Goal: Task Accomplishment & Management: Complete application form

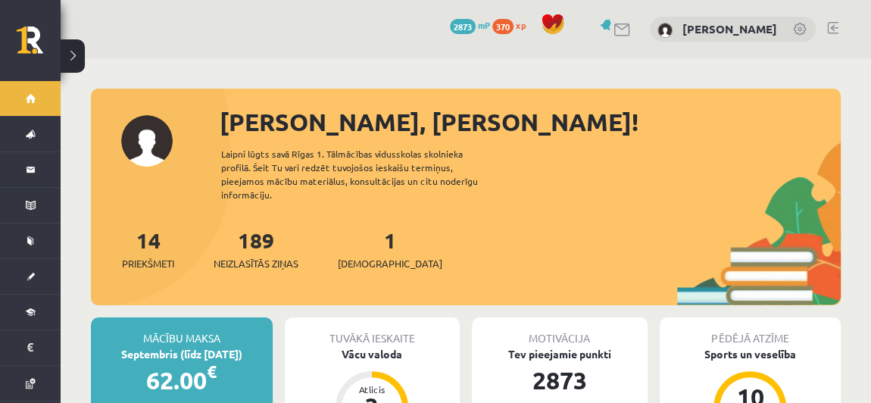
click at [287, 284] on div "14 Priekšmeti 189 Neizlasītās ziņas 1 Ieskaites" at bounding box center [466, 264] width 750 height 81
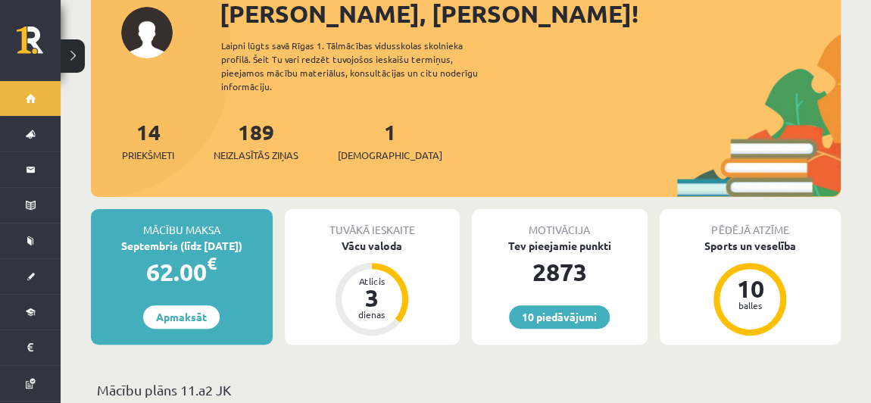
scroll to position [110, 0]
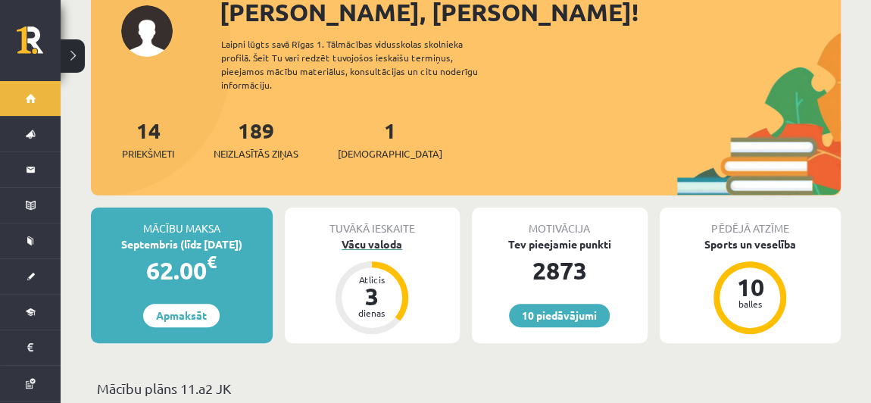
click at [396, 236] on div "Vācu valoda" at bounding box center [373, 244] width 176 height 16
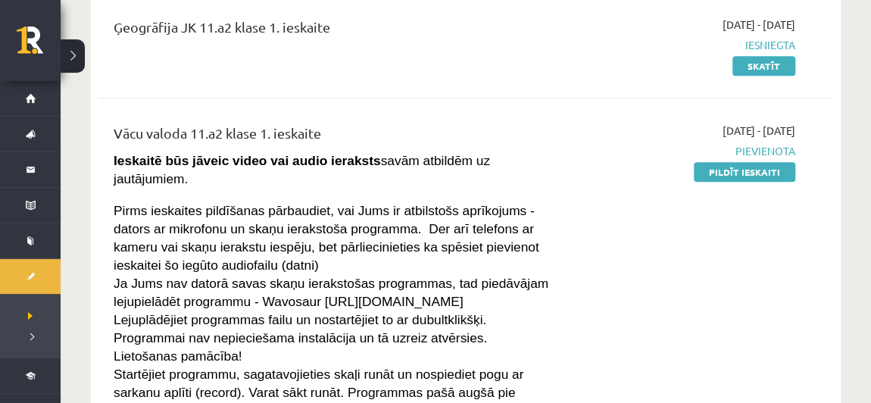
scroll to position [307, 0]
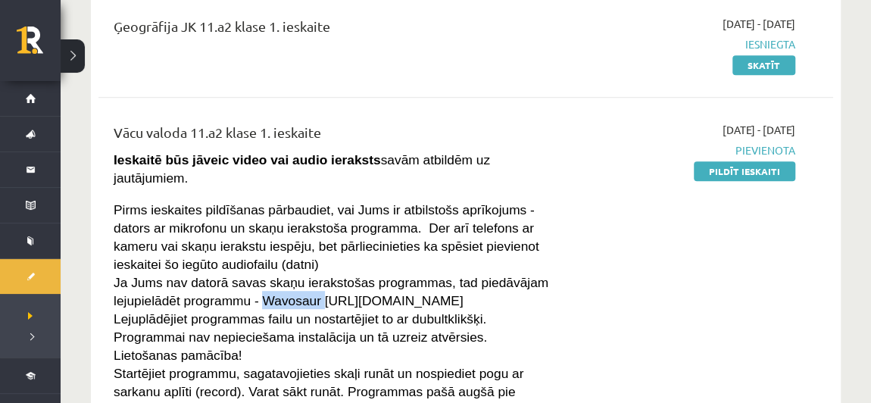
drag, startPoint x: 251, startPoint y: 277, endPoint x: 309, endPoint y: 276, distance: 57.6
click at [309, 276] on span "Ja Jums nav datorā savas skaņu ierakstošas programmas, tad piedāvājam lejupielā…" at bounding box center [331, 291] width 435 height 33
click at [317, 285] on span "Ja Jums nav datorā savas skaņu ierakstošas programmas, tad piedāvājam lejupielā…" at bounding box center [331, 291] width 435 height 33
drag, startPoint x: 308, startPoint y: 279, endPoint x: 496, endPoint y: 274, distance: 187.8
click at [496, 274] on p "Ja Jums nav datorā savas skaņu ierakstošas programmas, tad piedāvājam lejupielā…" at bounding box center [337, 291] width 447 height 36
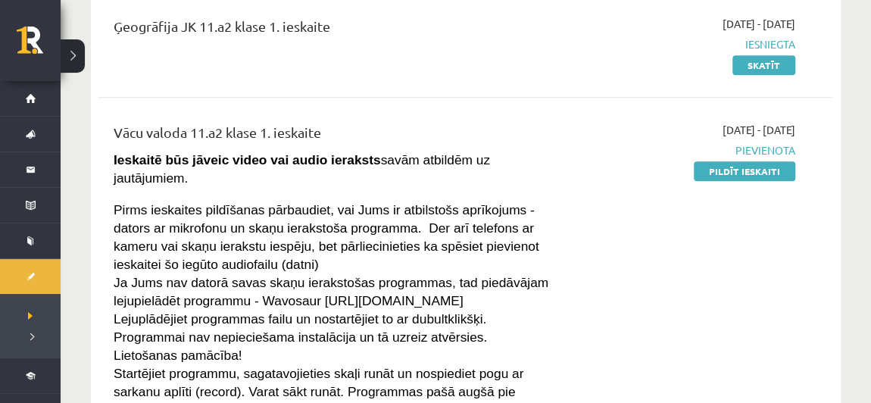
copy span "https://wavosaur.en.softonic.com"
click at [566, 278] on div "Vācu valoda 11.a2 klase 1. ieskaite Ieskaitē būs jāveic video vai audio ierakst…" at bounding box center [336, 306] width 469 height 369
click at [716, 176] on link "Pildīt ieskaiti" at bounding box center [744, 171] width 101 height 20
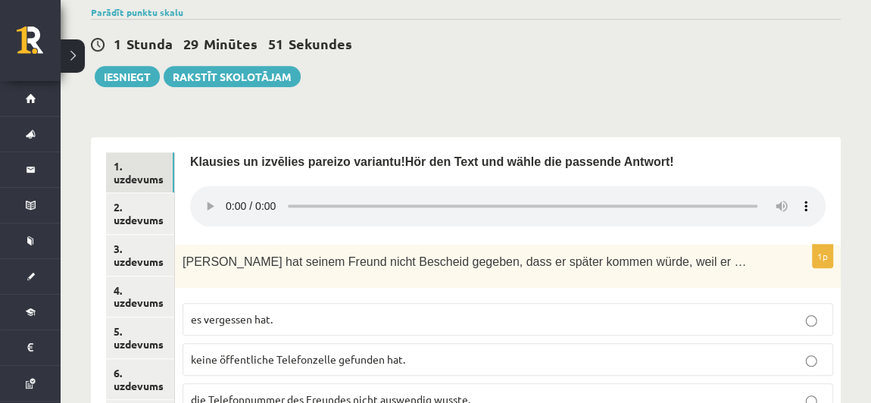
scroll to position [391, 0]
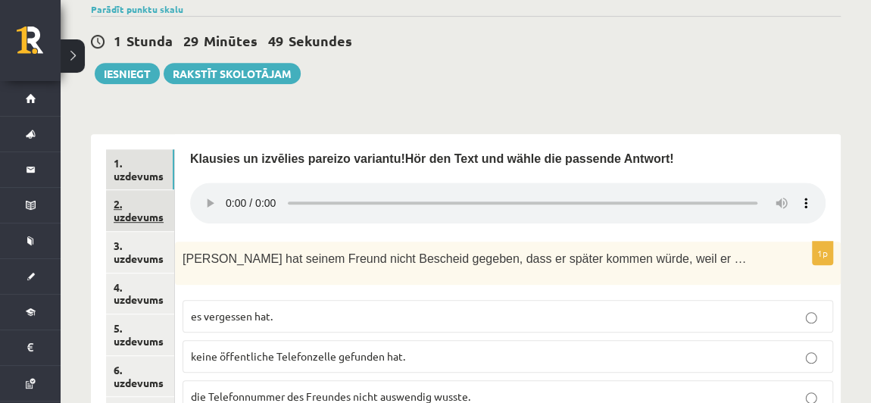
click at [141, 190] on link "2. uzdevums" at bounding box center [140, 210] width 68 height 41
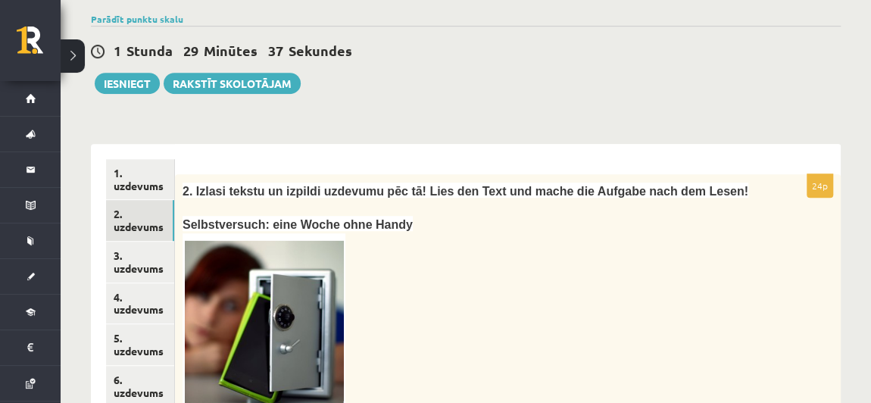
scroll to position [379, 0]
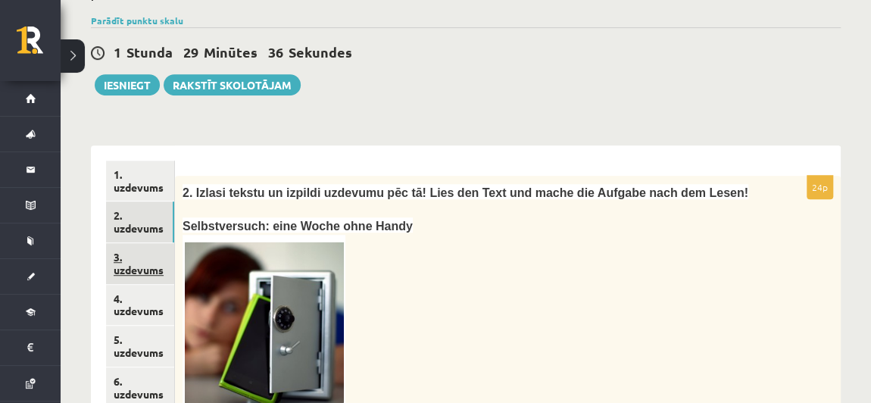
click at [121, 243] on link "3. uzdevums" at bounding box center [140, 263] width 68 height 41
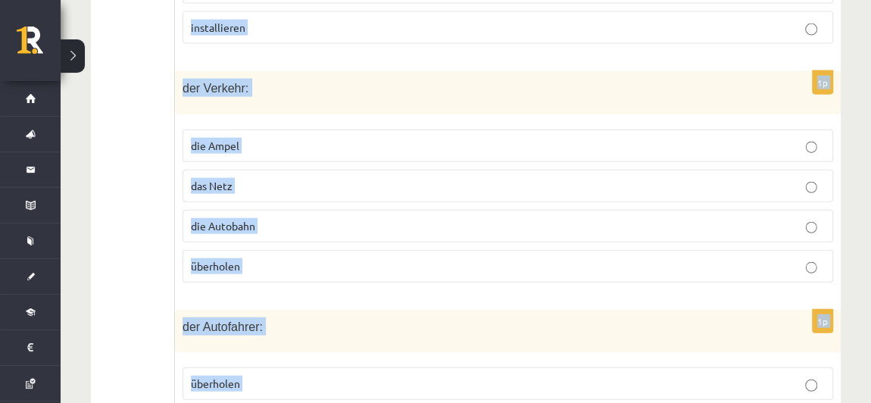
scroll to position [1797, 0]
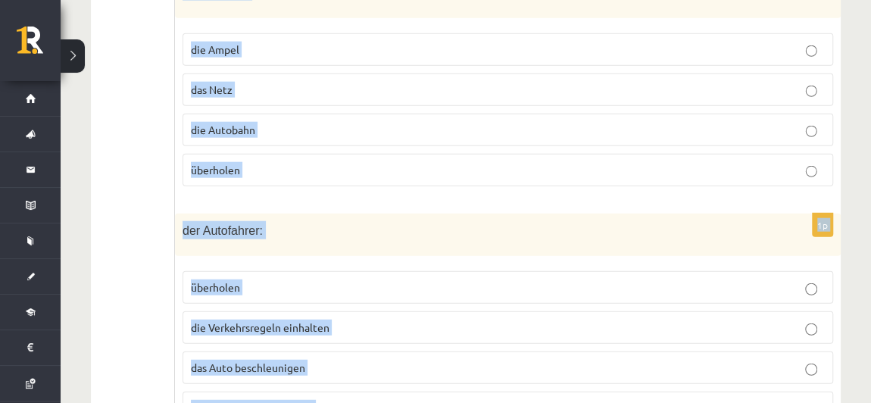
drag, startPoint x: 182, startPoint y: 163, endPoint x: 401, endPoint y: 361, distance: 294.8
copy form "das Smartphone: Videos abspielen einschalten kommunizieren ausschalten 1p den S…"
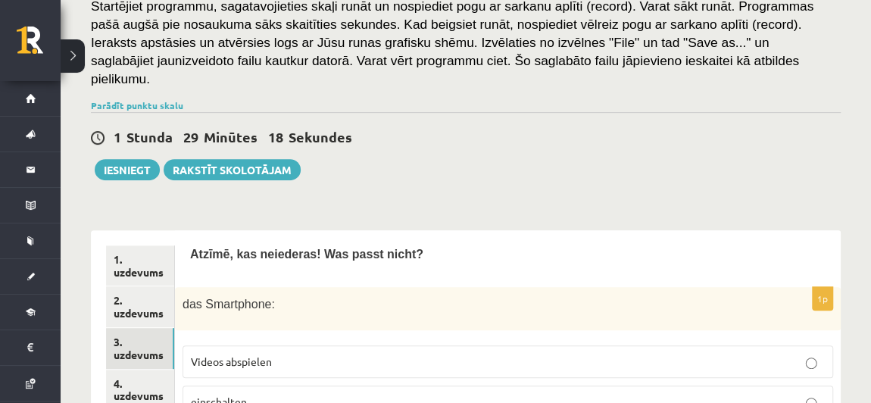
scroll to position [332, 0]
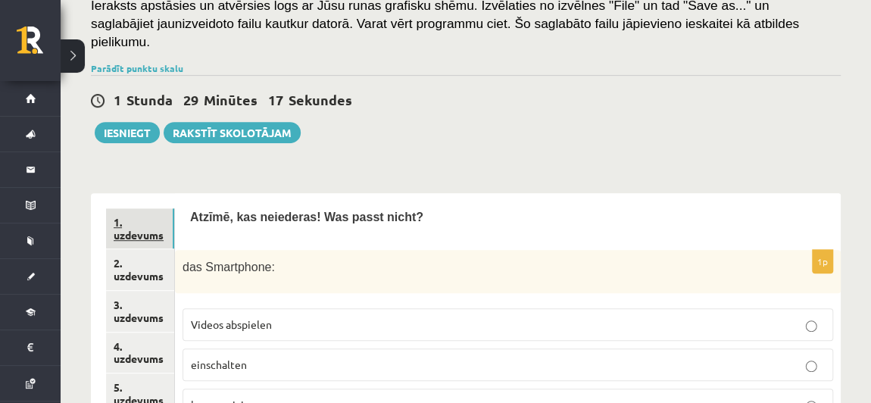
click at [109, 208] on link "1. uzdevums" at bounding box center [140, 228] width 68 height 41
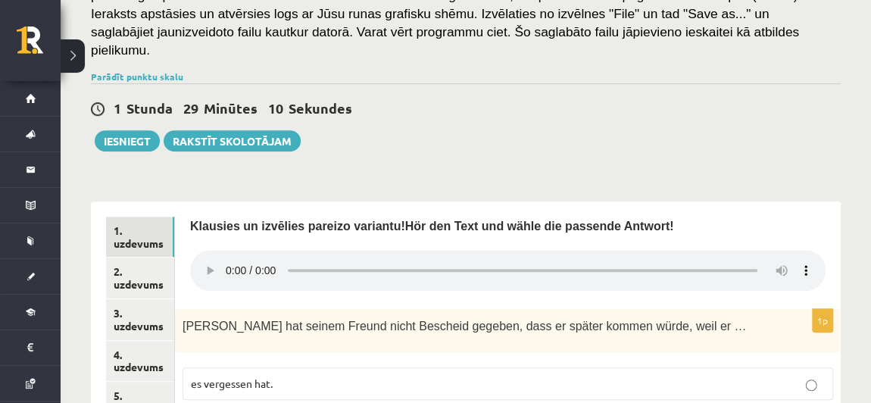
scroll to position [399, 0]
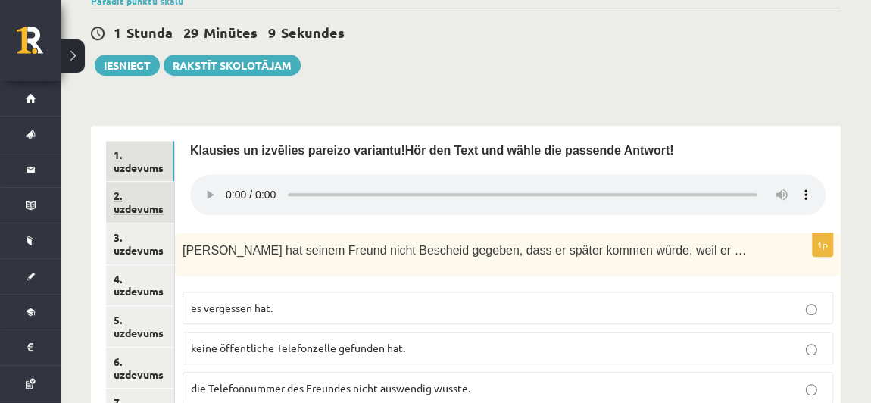
click at [154, 182] on link "2. uzdevums" at bounding box center [140, 202] width 68 height 41
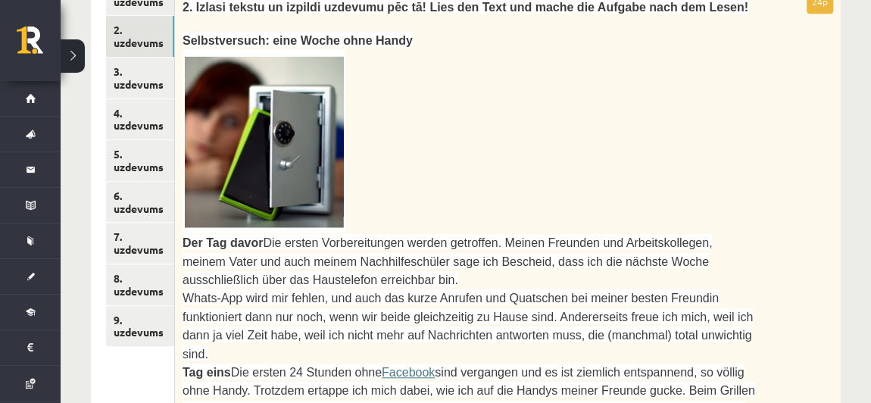
scroll to position [479, 0]
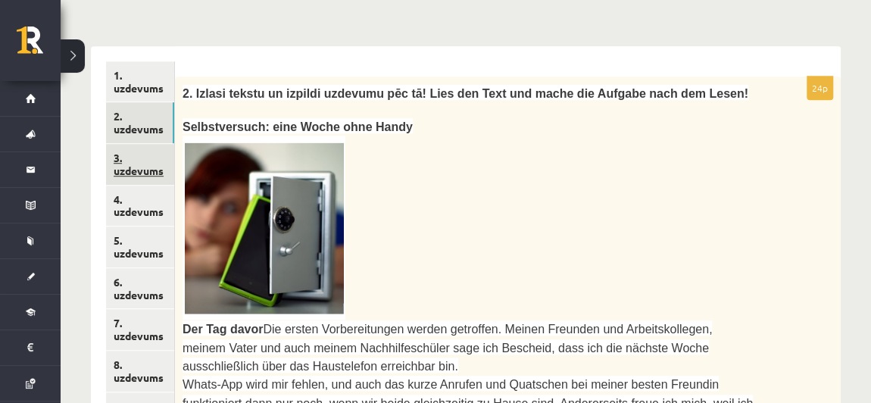
click at [151, 144] on link "3. uzdevums" at bounding box center [140, 164] width 68 height 41
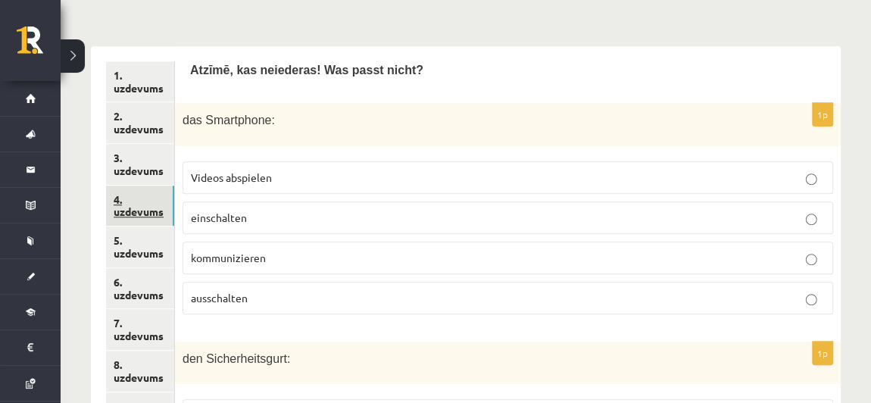
click at [145, 186] on link "4. uzdevums" at bounding box center [140, 206] width 68 height 41
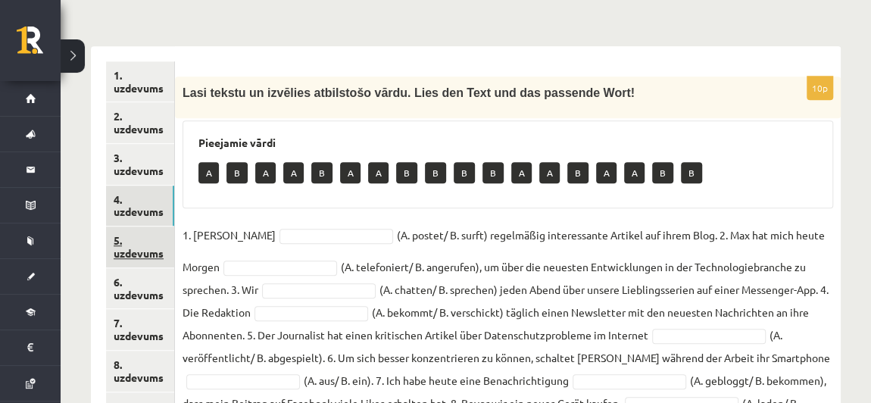
click at [147, 226] on link "5. uzdevums" at bounding box center [140, 246] width 68 height 41
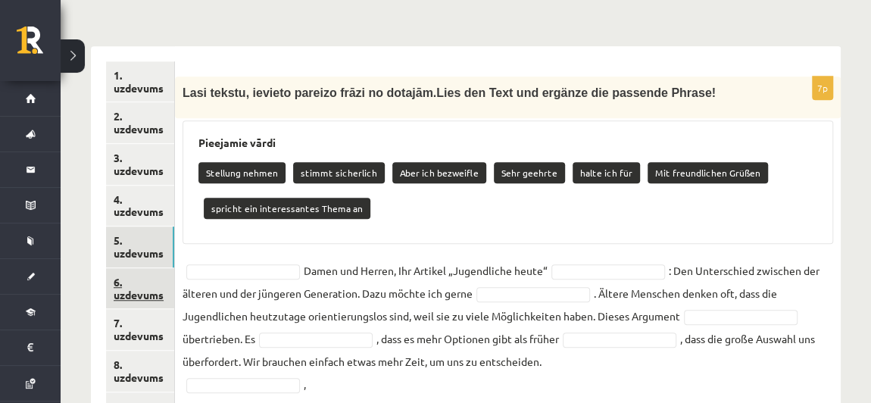
click at [136, 268] on link "6. uzdevums" at bounding box center [140, 288] width 68 height 41
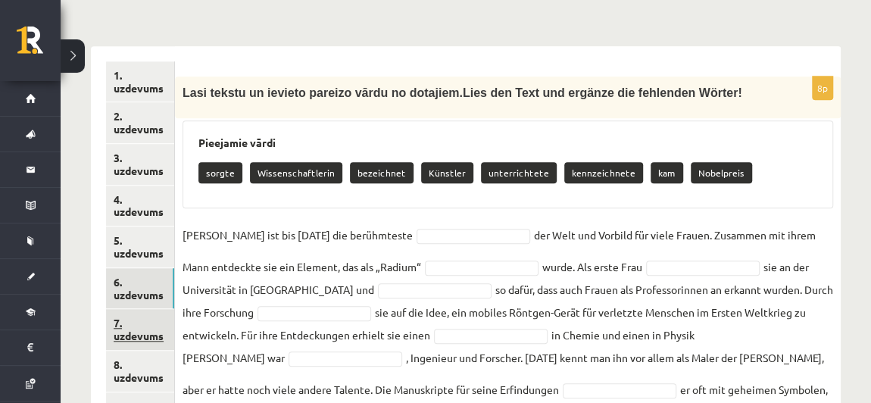
click at [149, 309] on link "7. uzdevums" at bounding box center [140, 329] width 68 height 41
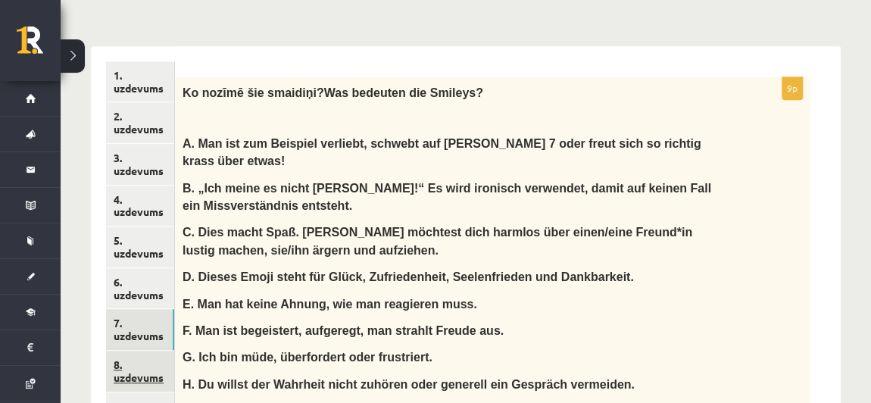
click at [154, 351] on link "8. uzdevums" at bounding box center [140, 371] width 68 height 41
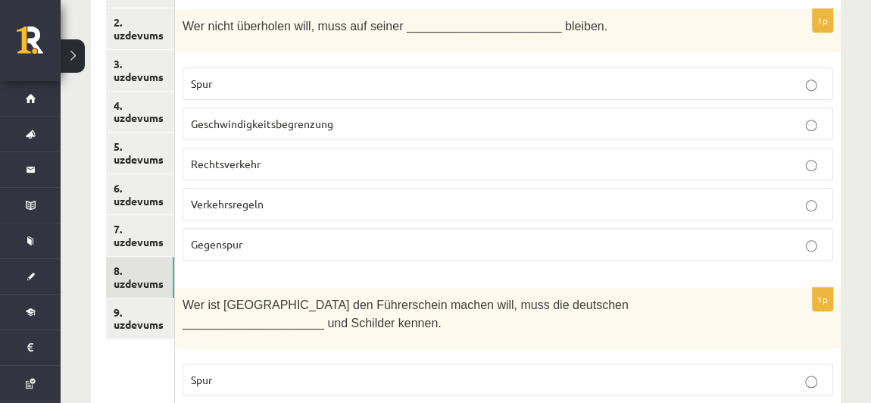
scroll to position [574, 0]
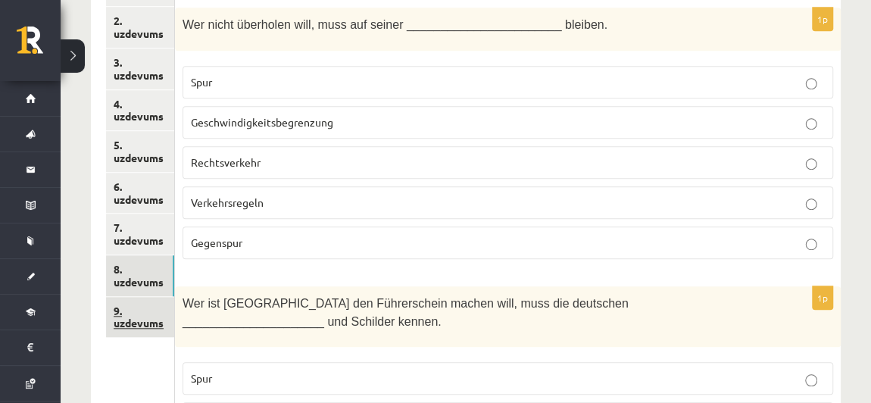
click at [116, 297] on link "9. uzdevums" at bounding box center [140, 317] width 68 height 41
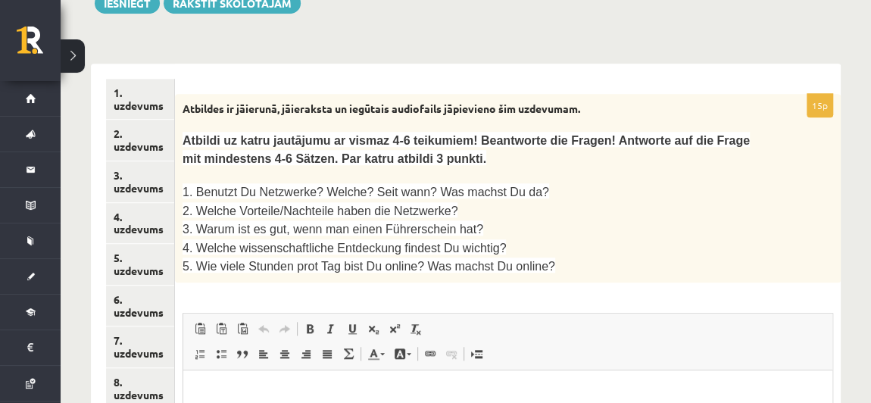
scroll to position [460, 0]
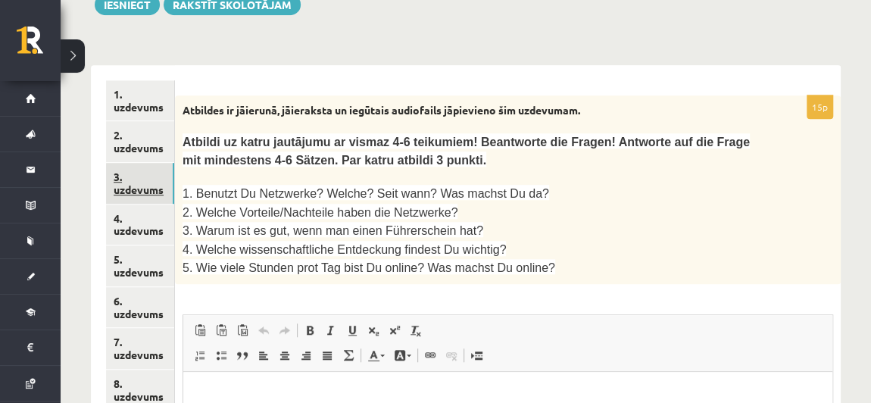
click at [139, 163] on link "3. uzdevums" at bounding box center [140, 183] width 68 height 41
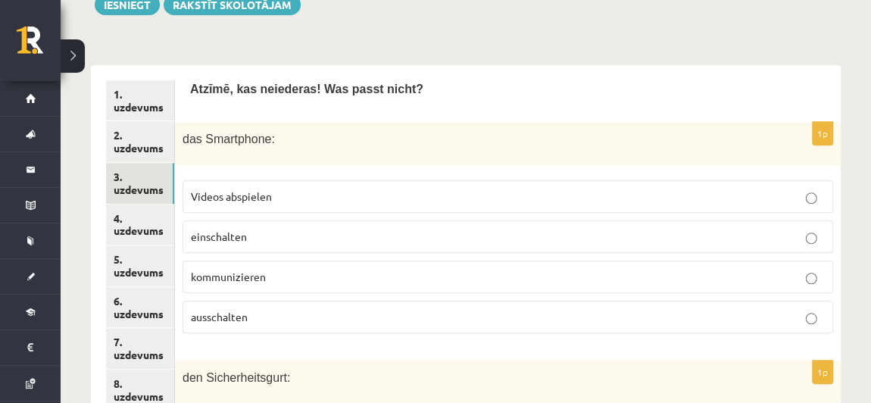
click at [291, 301] on label "ausschalten" at bounding box center [507, 317] width 650 height 33
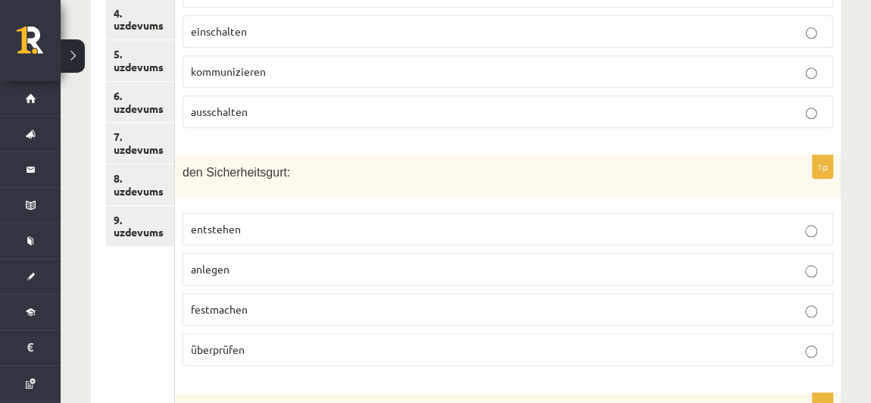
scroll to position [667, 0]
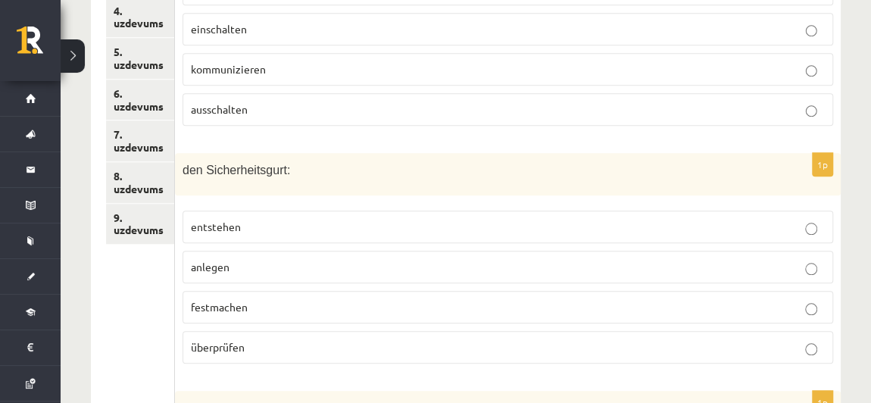
click at [362, 339] on p "überprüfen" at bounding box center [508, 347] width 634 height 16
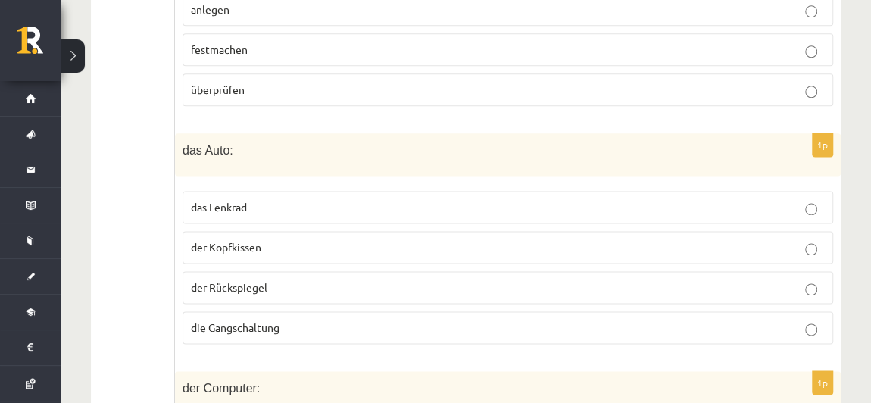
scroll to position [928, 0]
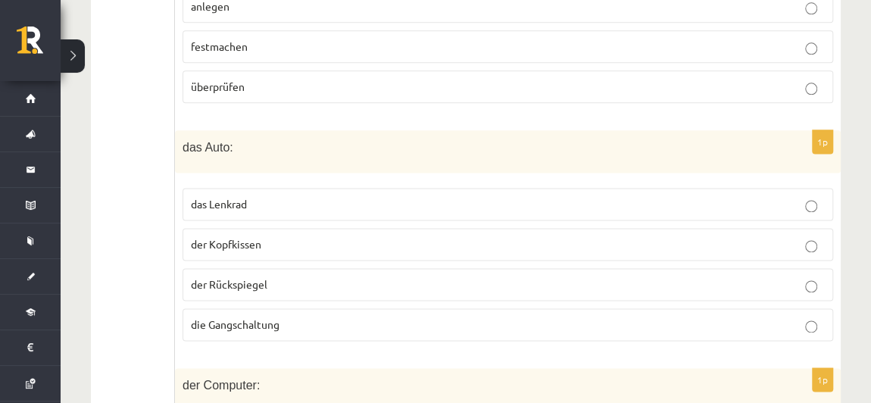
click at [273, 317] on span "die Gangschaltung" at bounding box center [235, 324] width 89 height 14
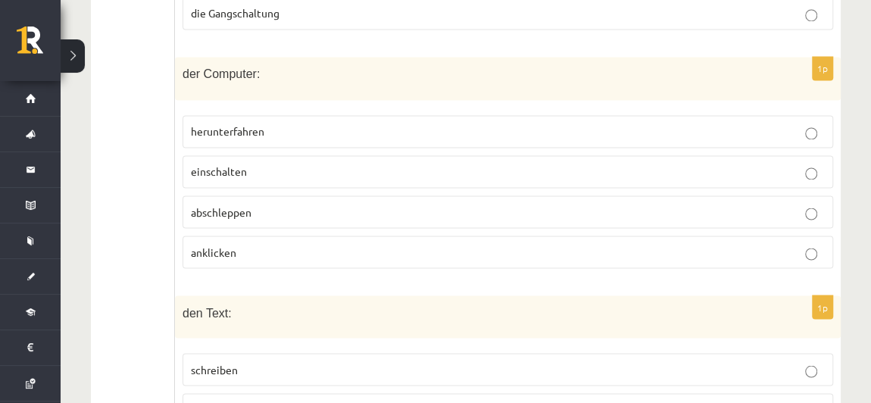
scroll to position [1233, 0]
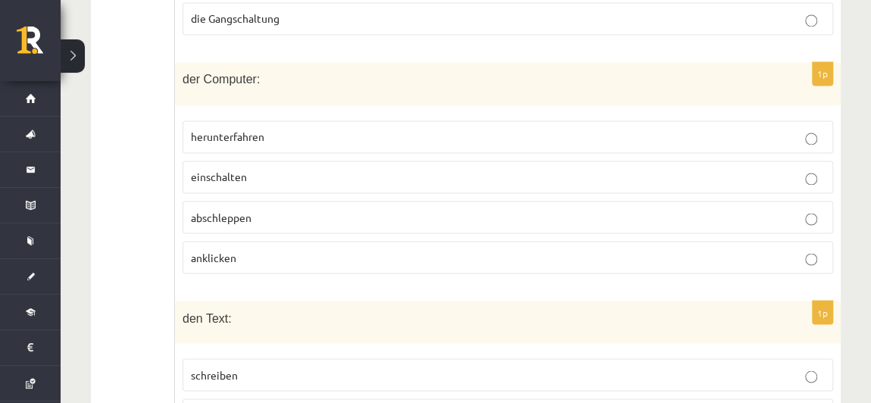
click at [227, 241] on label "anklicken" at bounding box center [507, 257] width 650 height 33
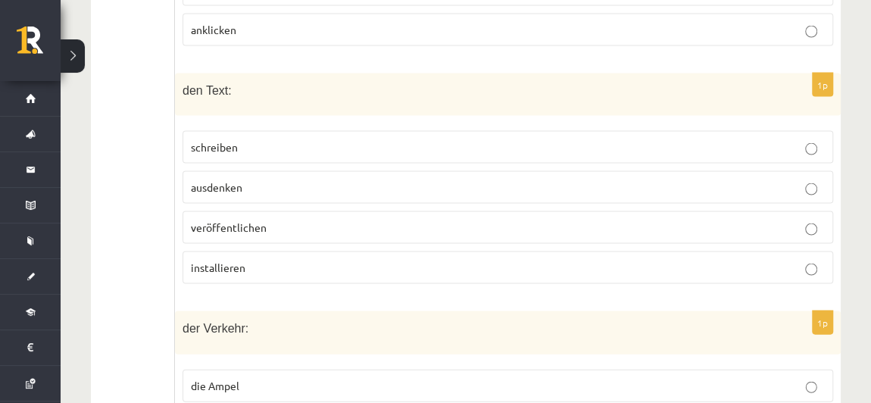
scroll to position [1457, 0]
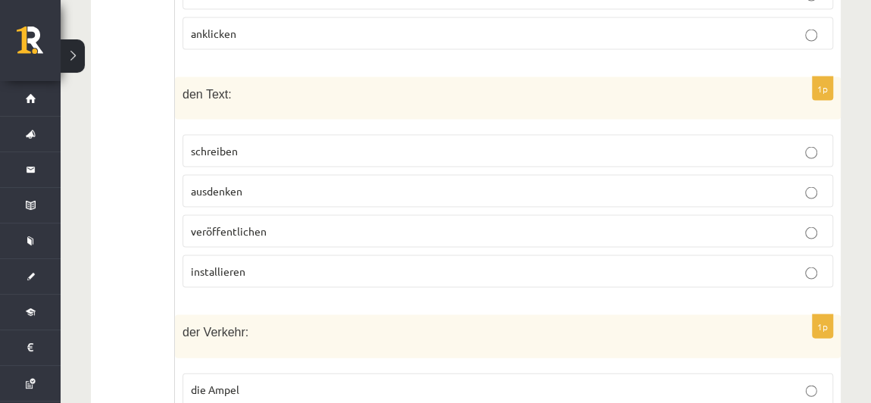
click at [269, 223] on p "veröffentlichen" at bounding box center [508, 231] width 634 height 16
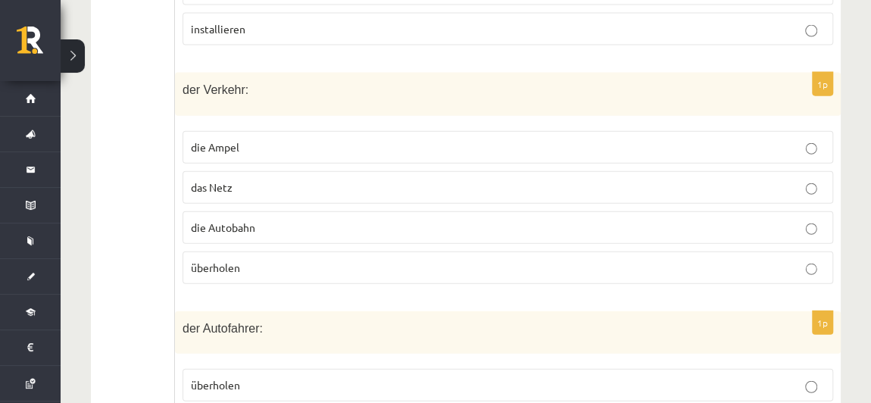
scroll to position [1698, 0]
click at [258, 260] on p "überholen" at bounding box center [508, 268] width 634 height 16
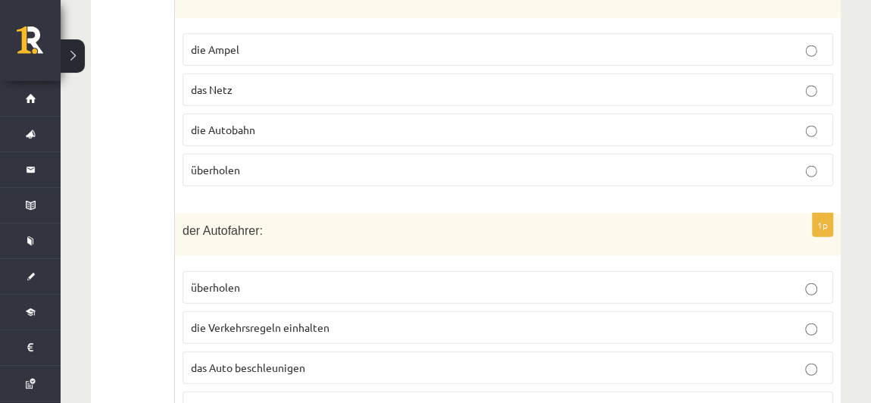
click at [313, 400] on p "das Smartphone benutzen" at bounding box center [508, 408] width 634 height 16
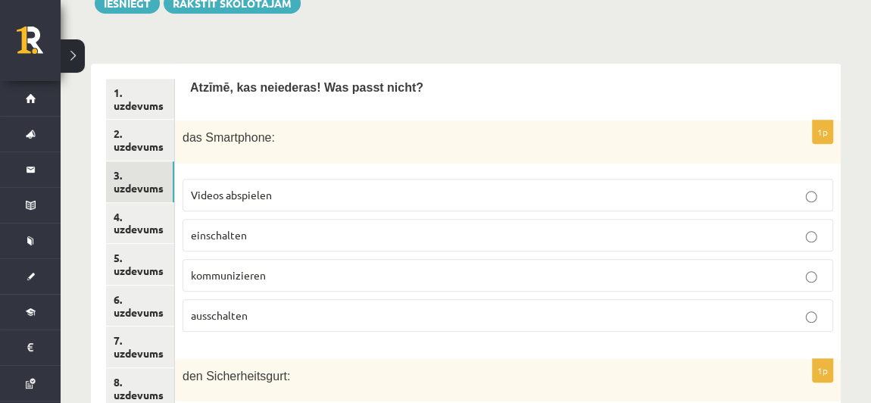
scroll to position [460, 0]
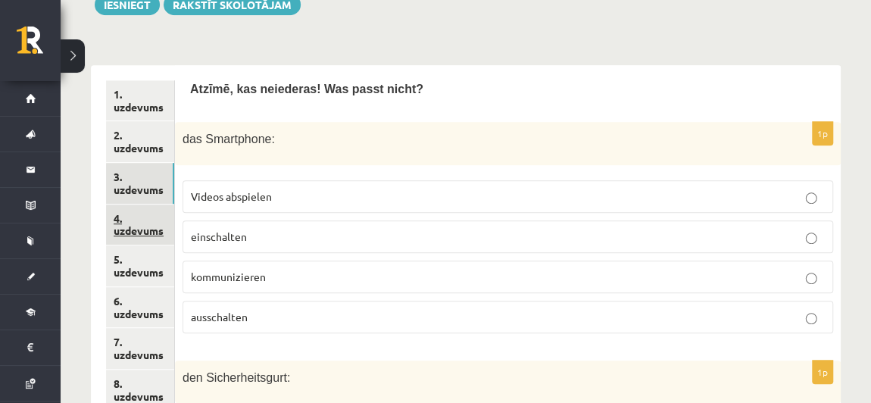
click at [145, 204] on link "4. uzdevums" at bounding box center [140, 224] width 68 height 41
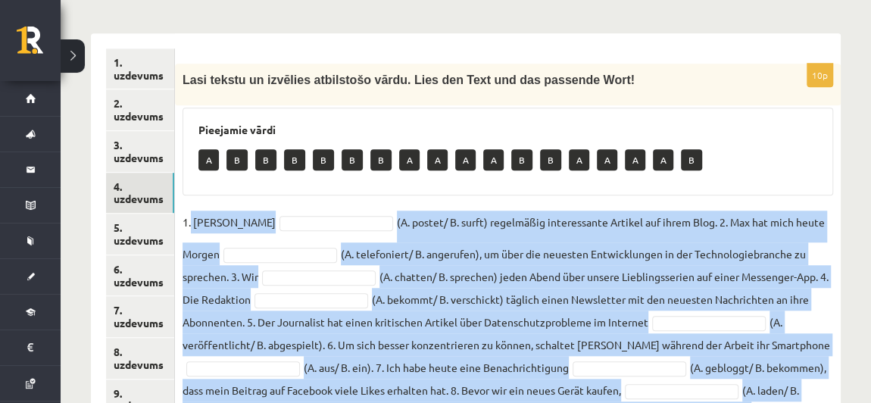
scroll to position [556, 0]
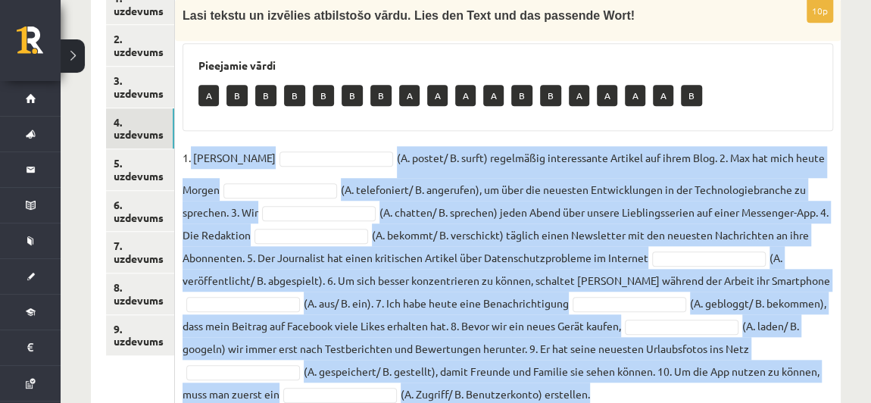
drag, startPoint x: 192, startPoint y: 195, endPoint x: 666, endPoint y: 372, distance: 506.7
click at [666, 372] on div "10p Lasi tekstu un izvēlies atbilstošo vārdu. Lies den Text und das passende Wo…" at bounding box center [508, 198] width 666 height 459
copy fieldset "Lisa (A. postet/ B. surft) regelmäßig interessante Artikel auf ihrem Blog. 2. M…"
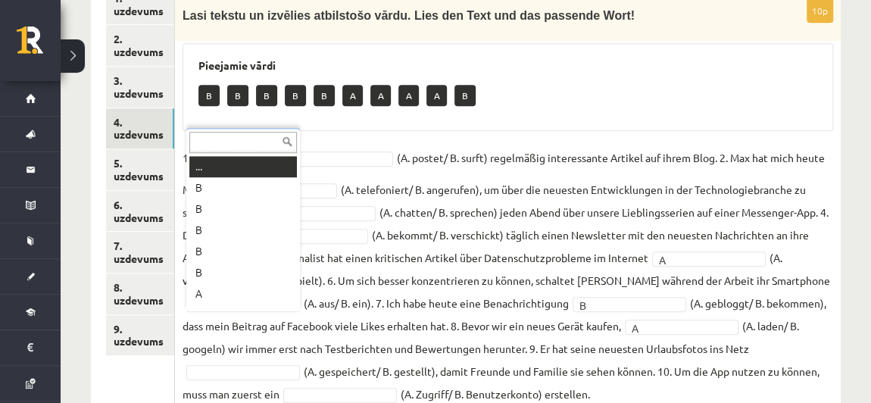
scroll to position [17, 0]
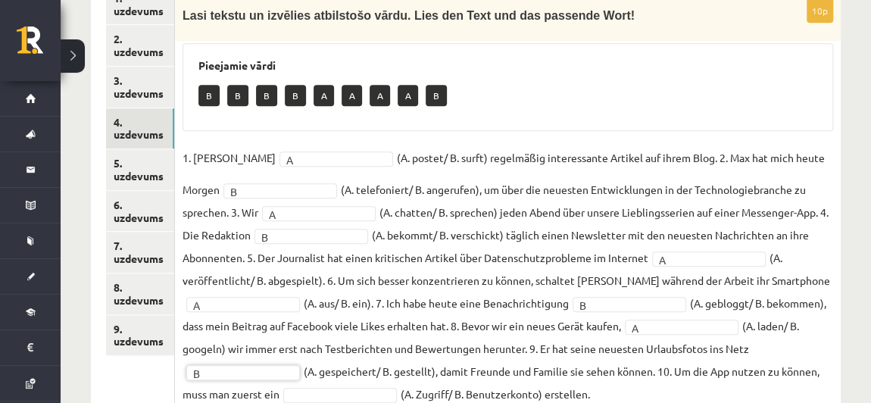
click at [351, 329] on fieldset "1. Lisa A * (A. postet/ B. surft) regelmäßig interessante Artikel auf ihrem Blo…" at bounding box center [507, 275] width 650 height 259
click at [139, 149] on link "5. uzdevums" at bounding box center [140, 169] width 68 height 41
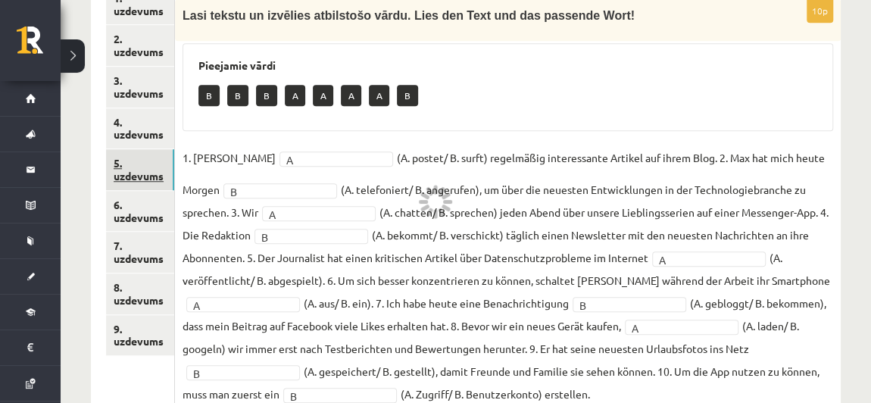
scroll to position [500, 0]
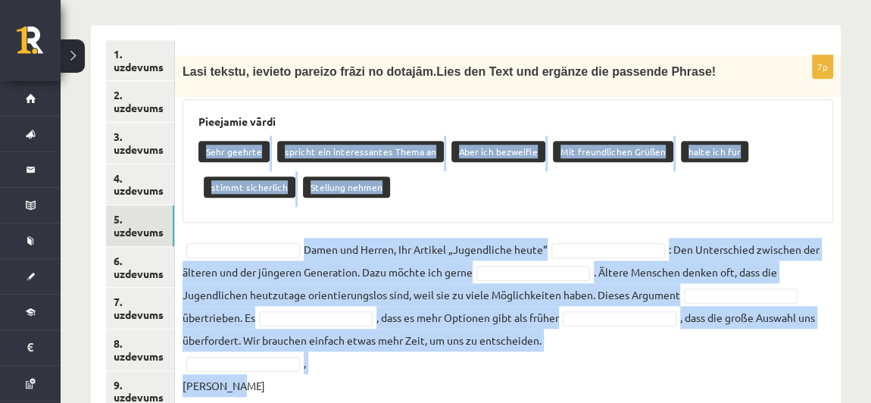
drag, startPoint x: 194, startPoint y: 83, endPoint x: 423, endPoint y: 329, distance: 336.4
click at [423, 329] on div "7p Lasi tekstu, ievieto pareizo frāzi no dotajām. Lies den Text und ergänze die…" at bounding box center [508, 229] width 666 height 349
copy div "Sehr geehrte spricht ein interessantes Thema an Aber ich bezweifle Mit freundli…"
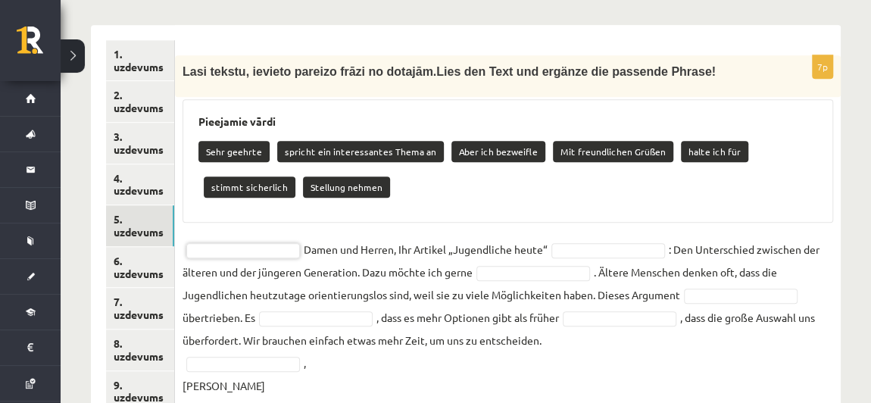
click at [251, 238] on fieldset "Damen und Herren, Ihr Artikel „Jugendliche heute“ : Den Unterschied zwischen de…" at bounding box center [507, 317] width 650 height 159
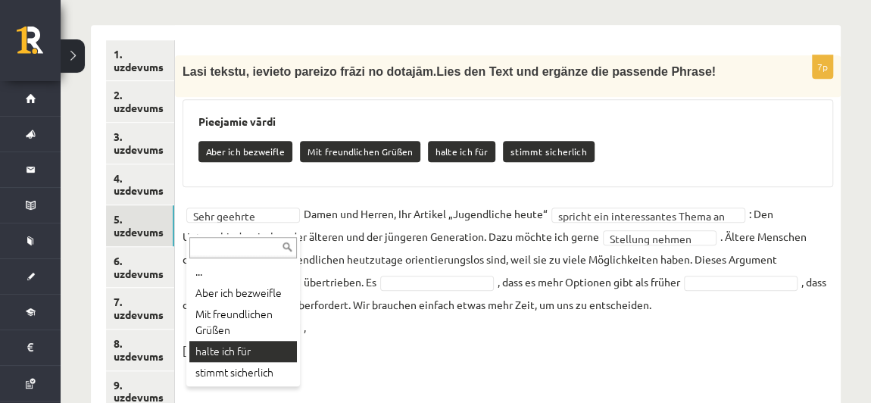
drag, startPoint x: 243, startPoint y: 362, endPoint x: 243, endPoint y: 351, distance: 11.4
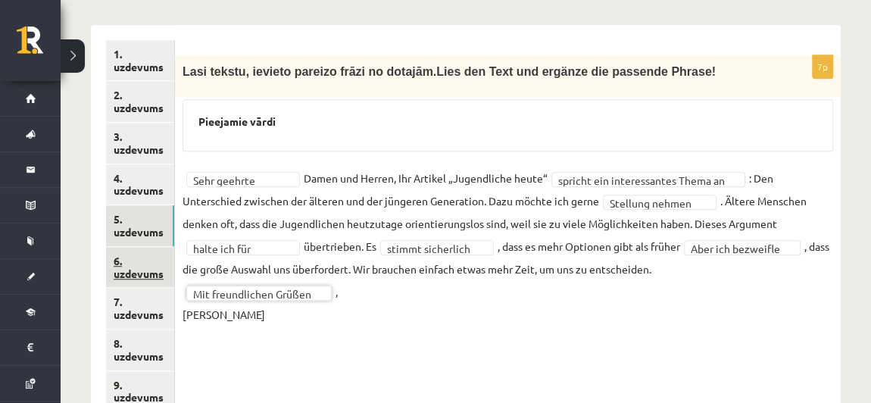
click at [151, 247] on link "6. uzdevums" at bounding box center [140, 267] width 68 height 41
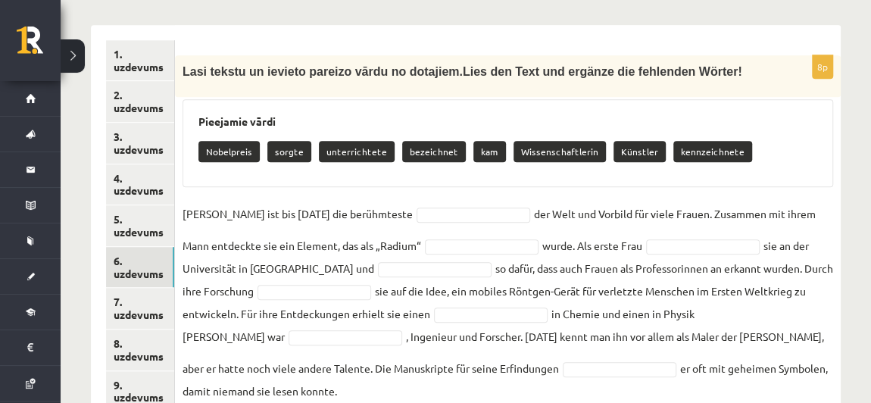
drag, startPoint x: 194, startPoint y: 86, endPoint x: 411, endPoint y: 344, distance: 336.9
click at [411, 344] on div "8p Lasi tekstu un ievieto pareizo vārdu no dotajiem. Lies den Text und ergänze …" at bounding box center [508, 232] width 666 height 354
copy div "Nobelpreis sorgte unterrichtete bezeichnet kam Wissenschaftlerin Künstler kennz…"
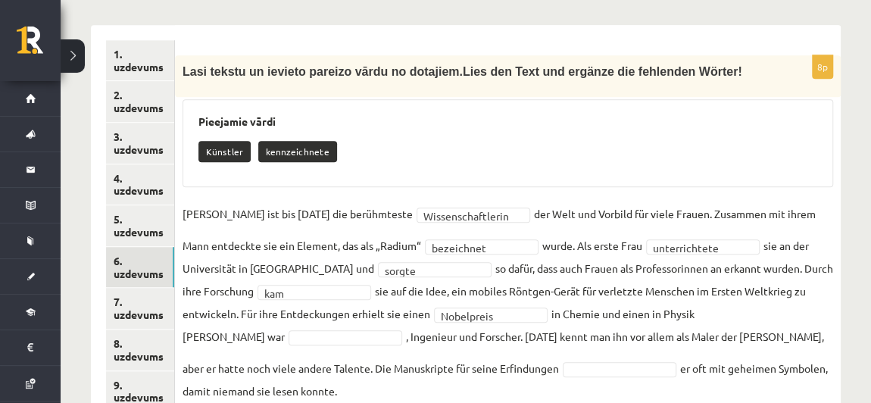
click at [339, 290] on fieldset "**********" at bounding box center [507, 302] width 650 height 200
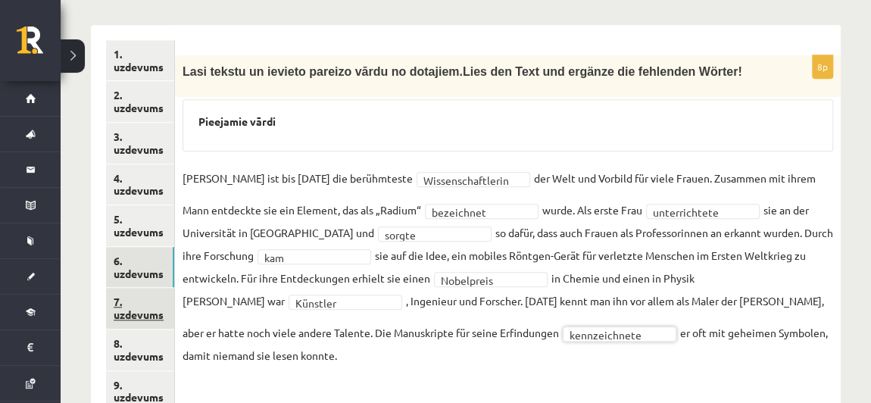
click at [161, 288] on link "7. uzdevums" at bounding box center [140, 308] width 68 height 41
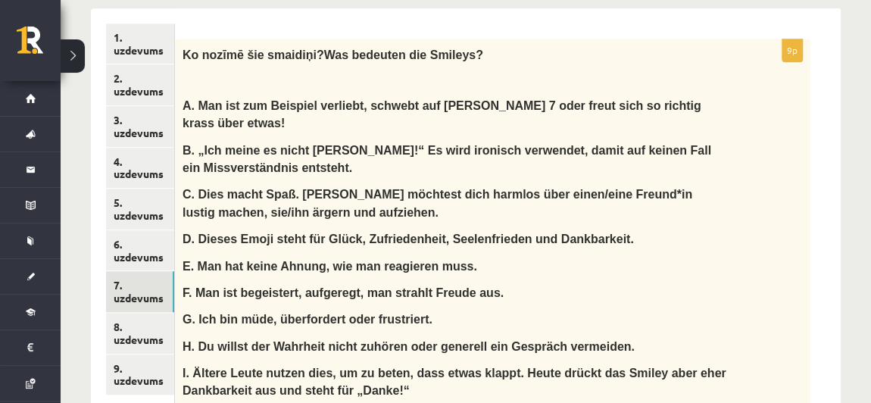
scroll to position [517, 0]
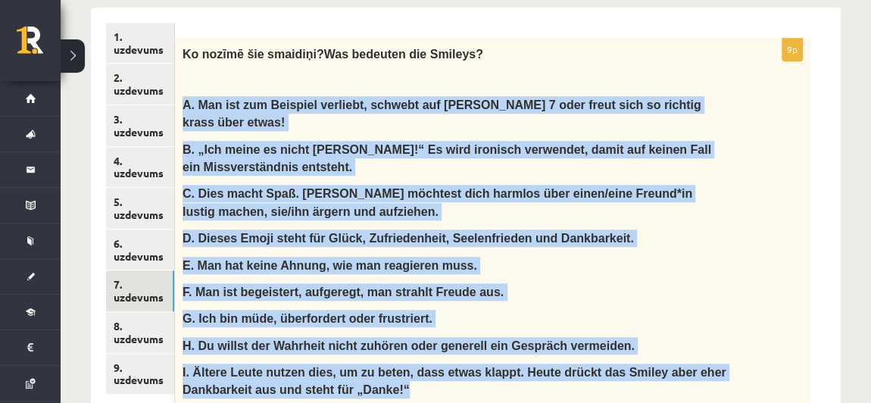
drag, startPoint x: 176, startPoint y: 45, endPoint x: 403, endPoint y: 318, distance: 354.3
click at [403, 318] on div "Ko noz īmē šie smaidiņi? Was bedeuten die Smileys? A. Man ist zum Beispiel verl…" at bounding box center [492, 227] width 635 height 378
copy div "A. Man ist zum Beispiel verliebt, schwebt auf Wolke 7 oder freut sich so richti…"
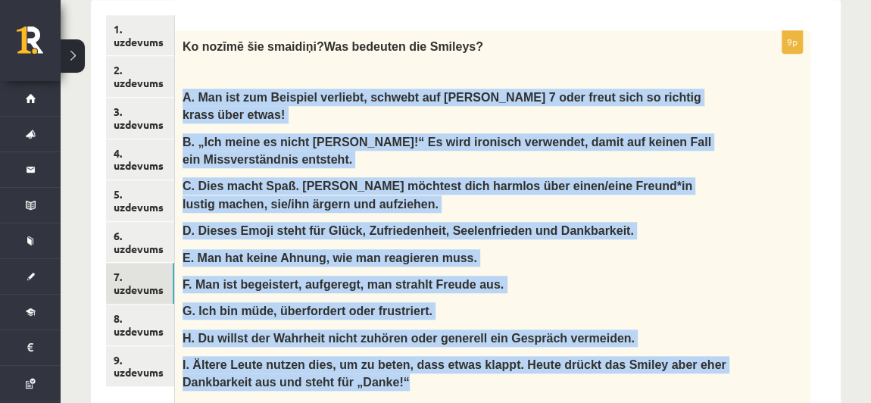
scroll to position [522, 0]
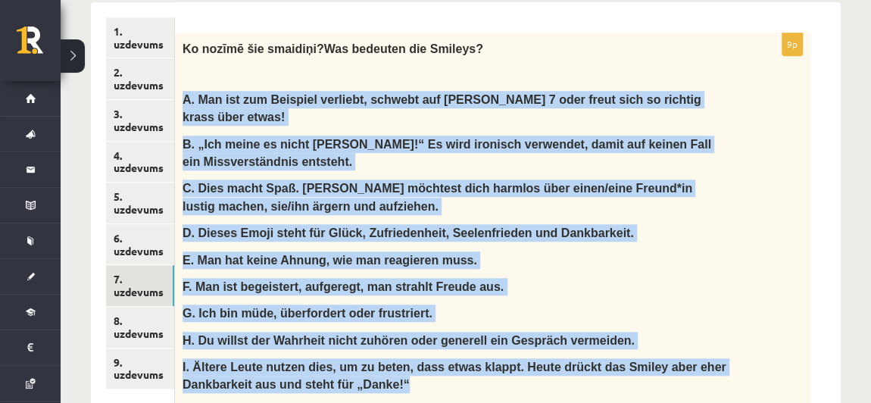
click at [631, 304] on p "G. Ich bin müde, überfordert oder frustriert." at bounding box center [454, 312] width 544 height 17
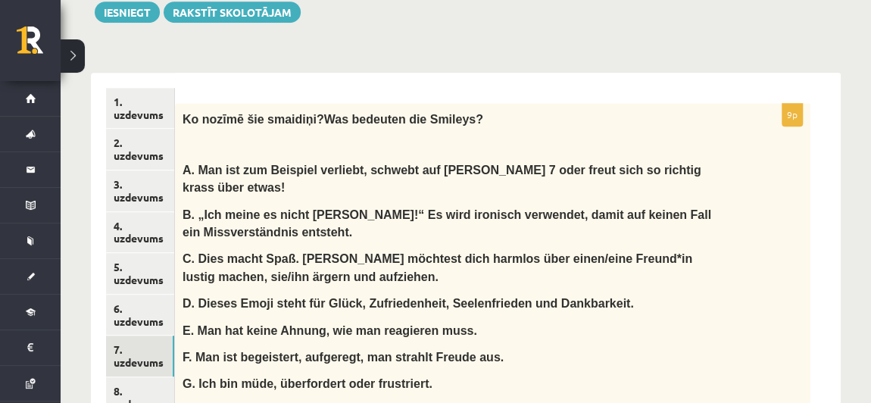
scroll to position [499, 0]
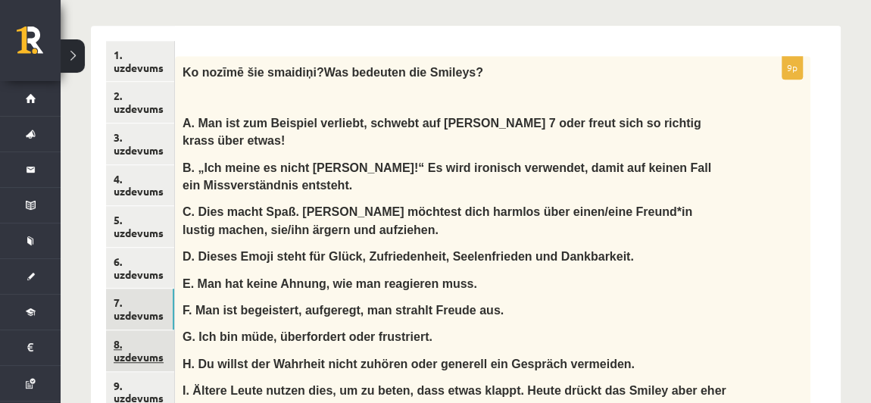
click at [172, 330] on link "8. uzdevums" at bounding box center [140, 350] width 68 height 41
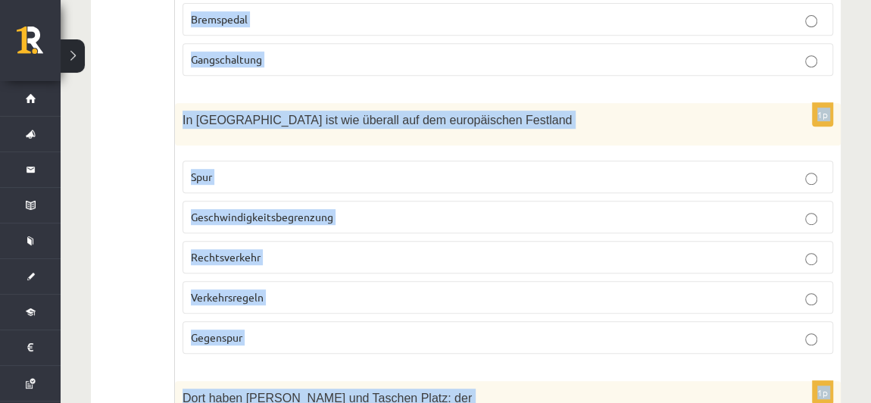
scroll to position [3425, 0]
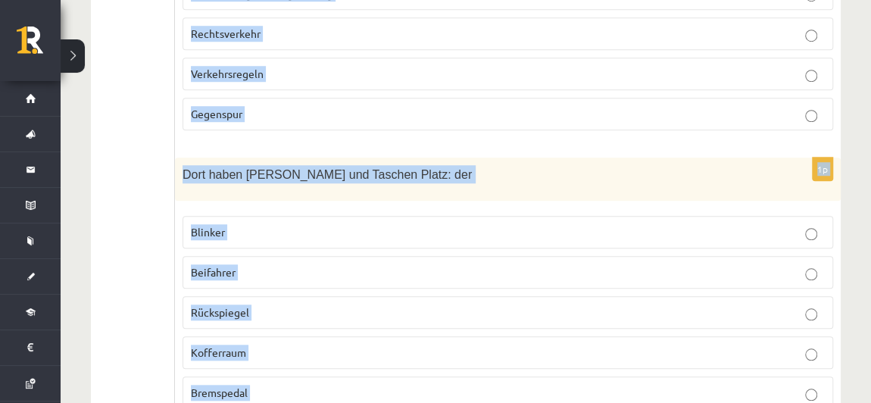
drag, startPoint x: 183, startPoint y: 39, endPoint x: 348, endPoint y: 345, distance: 347.2
copy form "Wer nicht überholen will, muss auf seiner _______________________ bleiben. Spur…"
click at [419, 157] on div "1p Dort haben Koffer und Taschen Platz: der Blinker Beifahrer Rückspiegel Koffe…" at bounding box center [508, 308] width 666 height 303
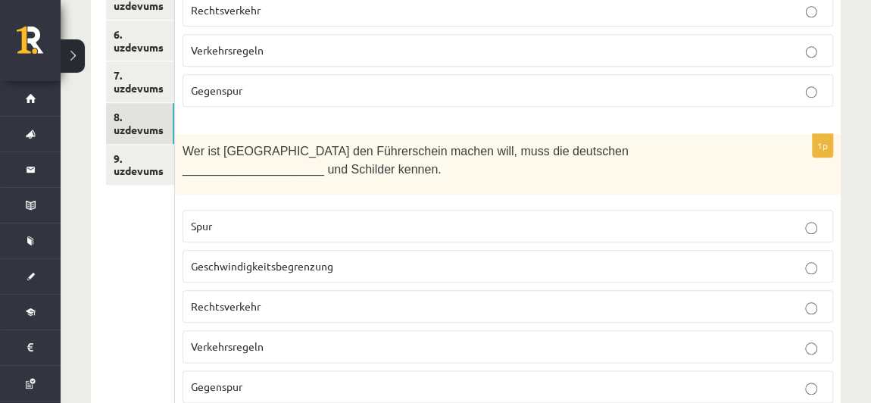
scroll to position [724, 0]
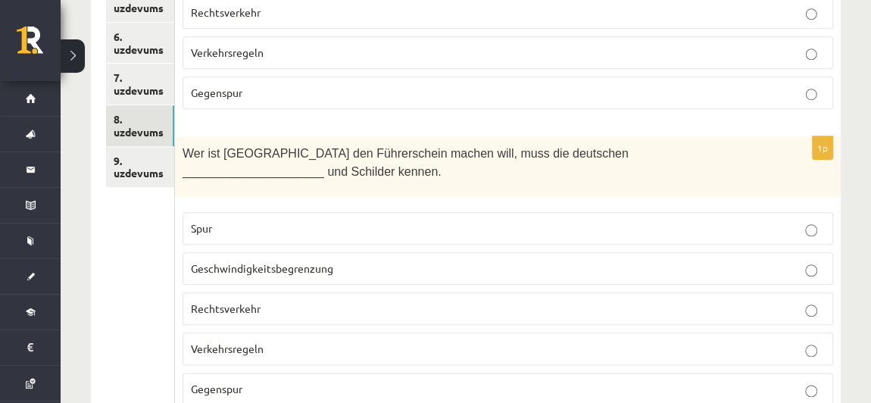
click at [366, 212] on label "Spur" at bounding box center [507, 228] width 650 height 33
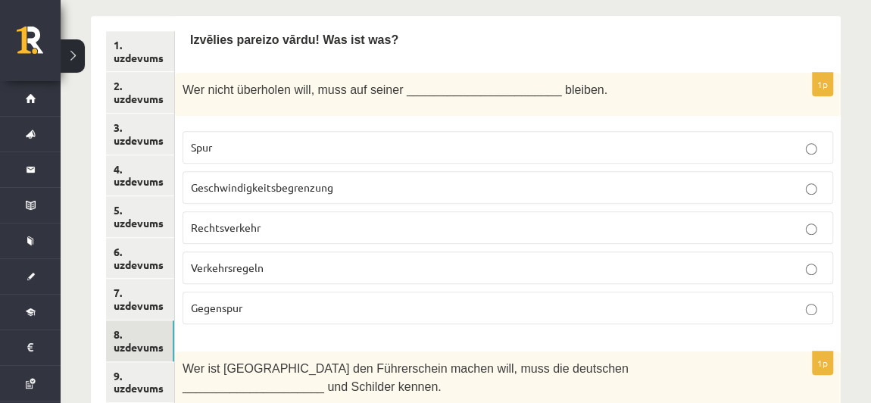
scroll to position [464, 0]
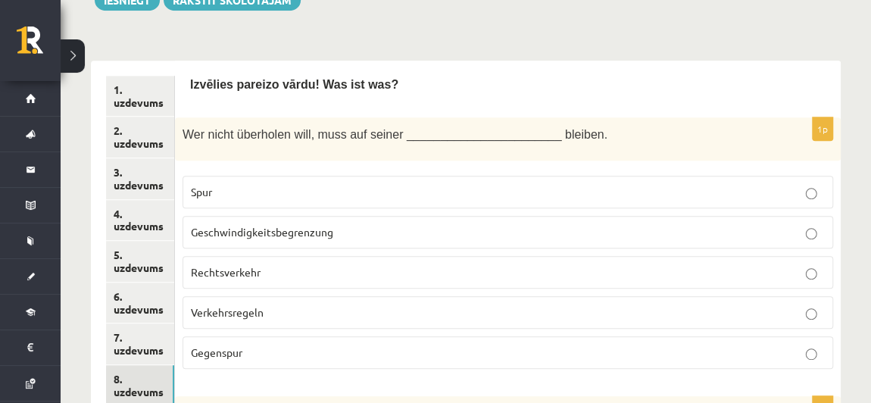
click at [370, 184] on p "Spur" at bounding box center [508, 192] width 634 height 16
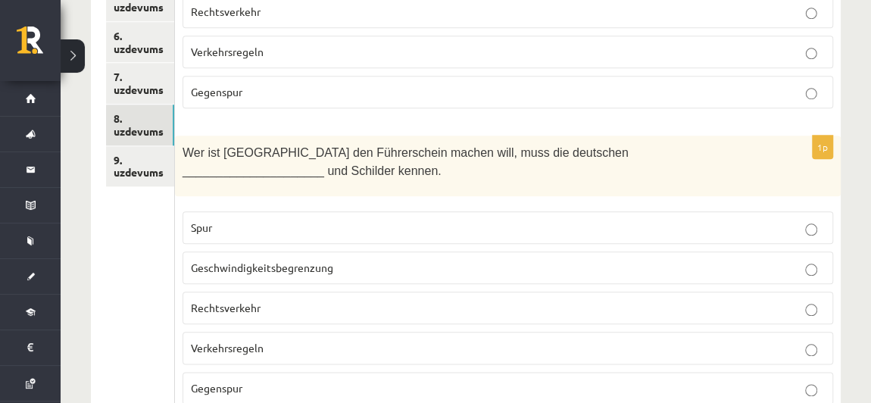
scroll to position [767, 0]
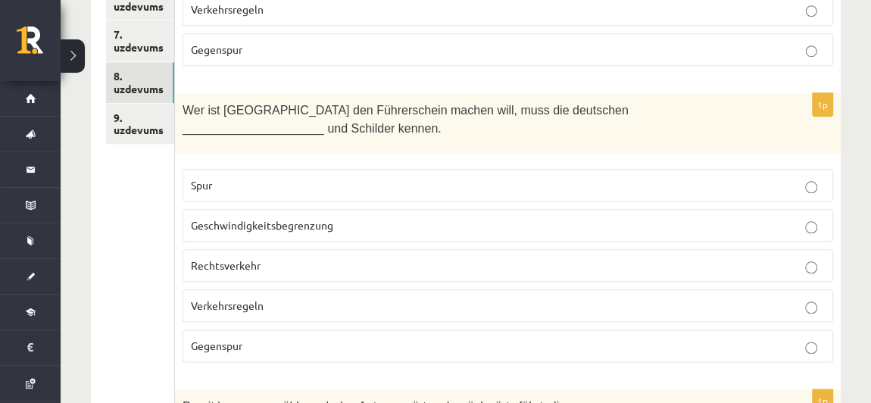
click at [325, 298] on p "Verkehrsregeln" at bounding box center [508, 306] width 634 height 16
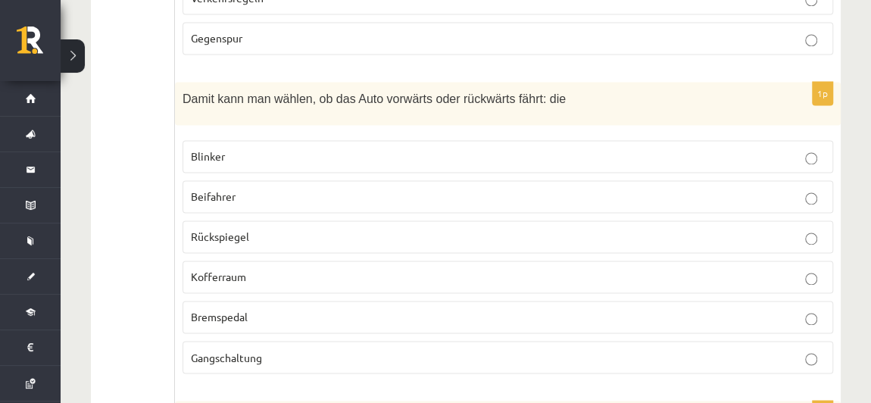
scroll to position [1058, 0]
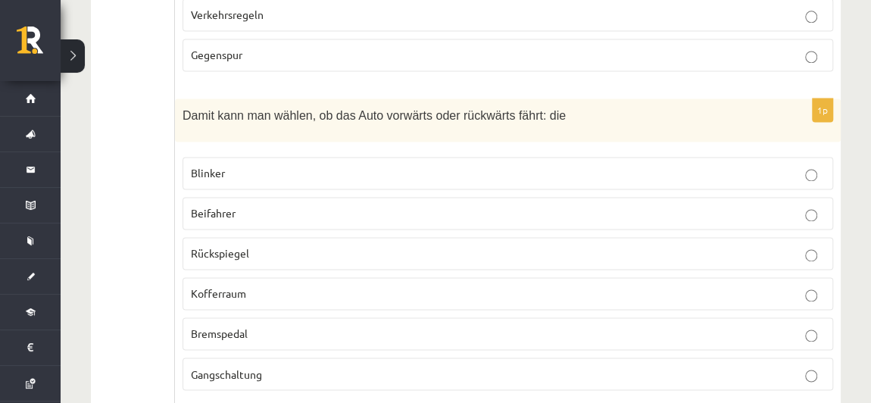
click at [336, 366] on p "Gangschaltung" at bounding box center [508, 374] width 634 height 16
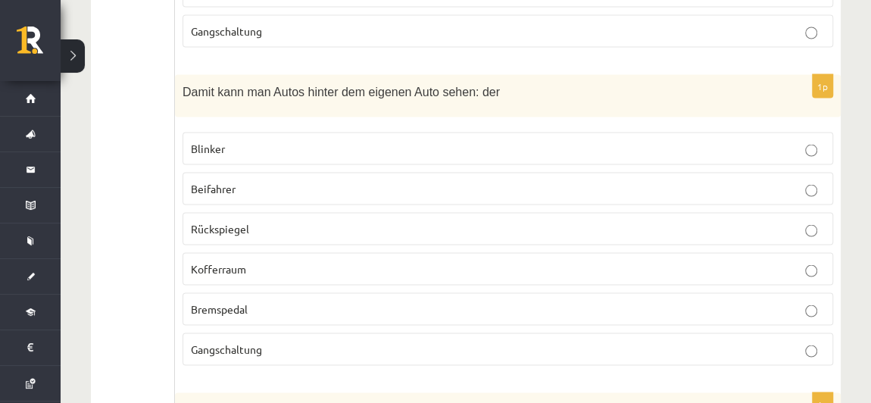
scroll to position [1401, 0]
click at [267, 220] on p "Rückspiegel" at bounding box center [508, 228] width 634 height 16
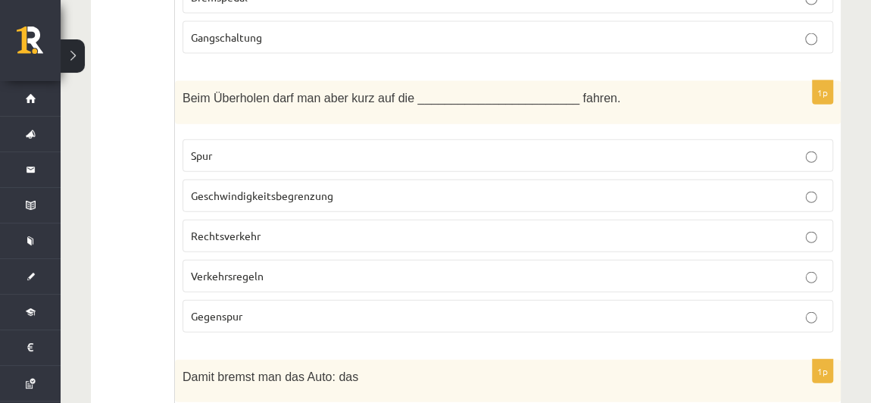
scroll to position [1708, 0]
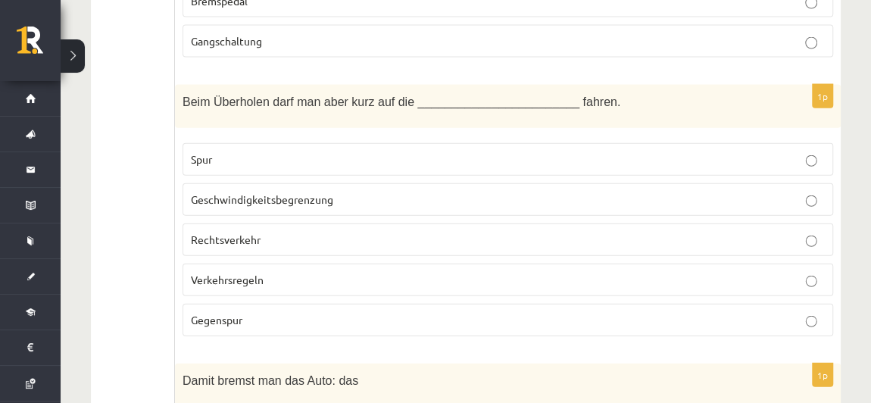
click at [270, 312] on p "Gegenspur" at bounding box center [508, 320] width 634 height 16
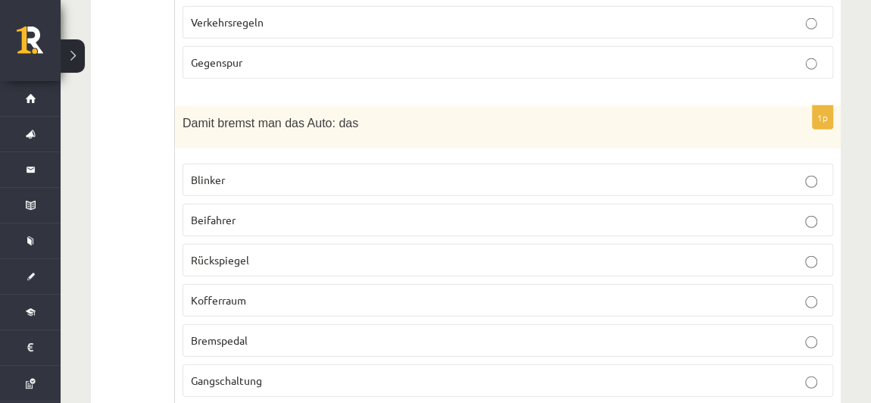
scroll to position [1975, 0]
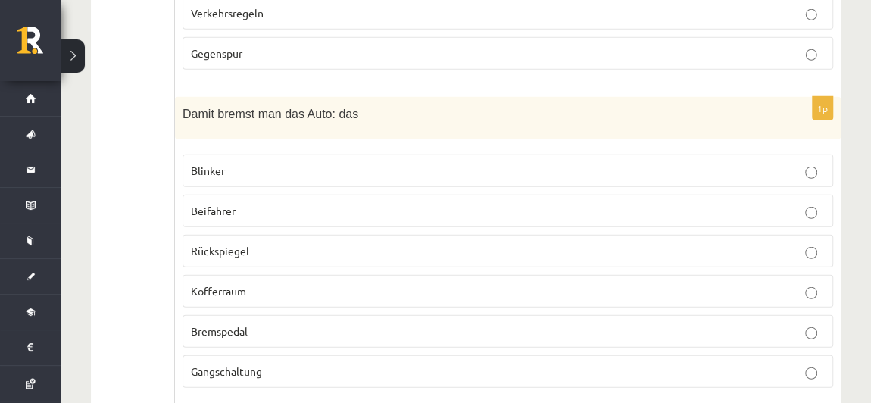
click at [288, 323] on p "Bremspedal" at bounding box center [508, 331] width 634 height 16
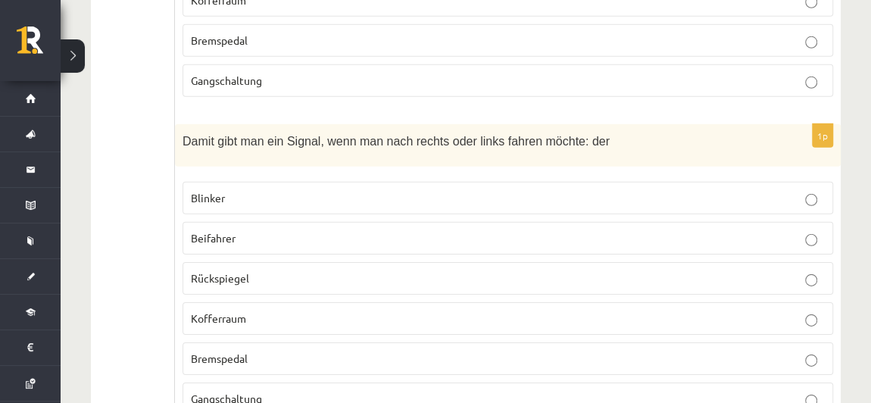
scroll to position [2266, 0]
click at [244, 189] on p "Blinker" at bounding box center [508, 197] width 634 height 16
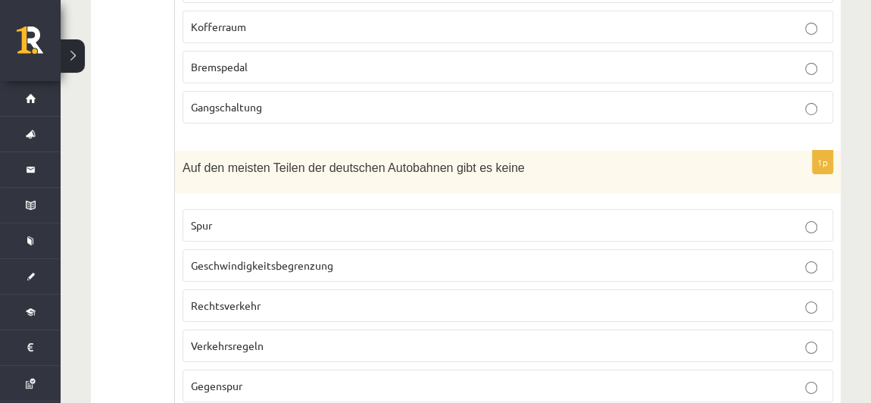
scroll to position [2558, 0]
click at [325, 257] on span "Geschwindigkeitsbegrenzung" at bounding box center [262, 264] width 142 height 14
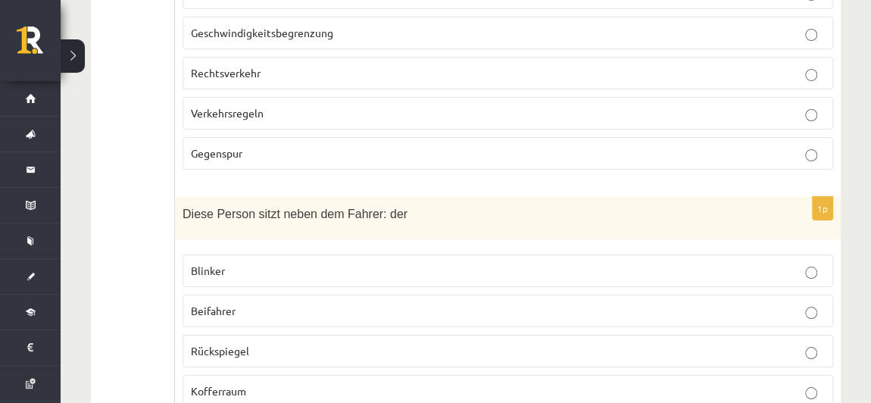
scroll to position [2794, 0]
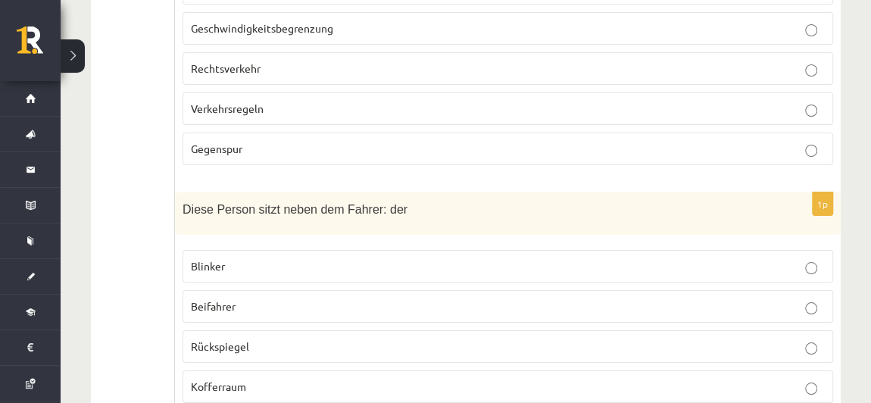
click at [321, 298] on p "Beifahrer" at bounding box center [508, 306] width 634 height 16
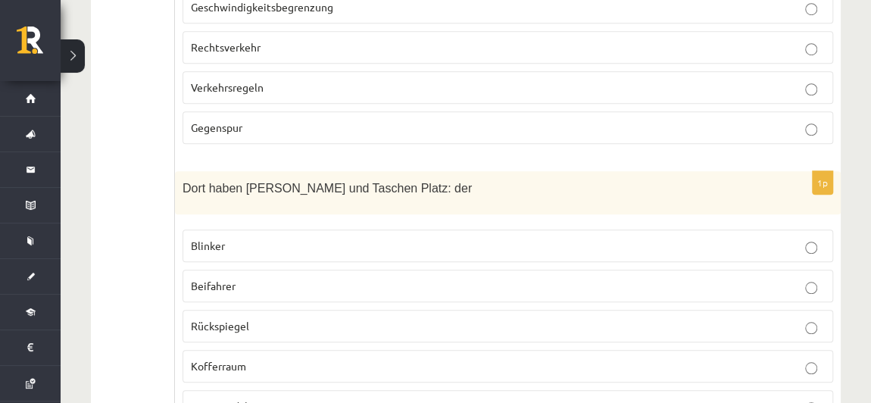
scroll to position [3425, 0]
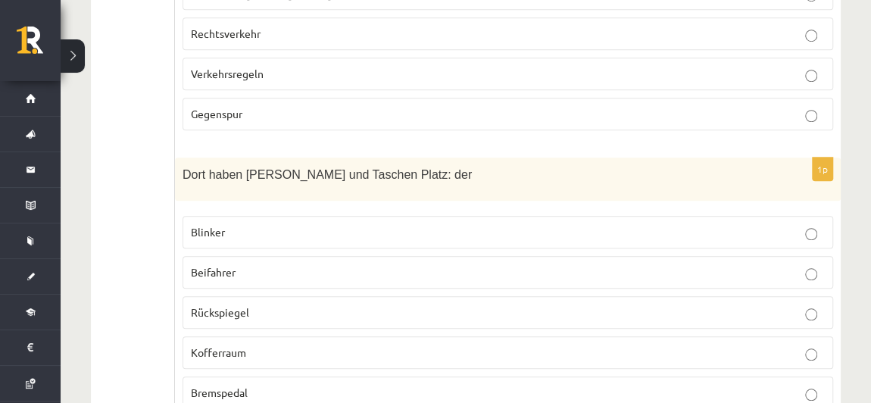
click at [307, 304] on p "Rückspiegel" at bounding box center [508, 312] width 634 height 16
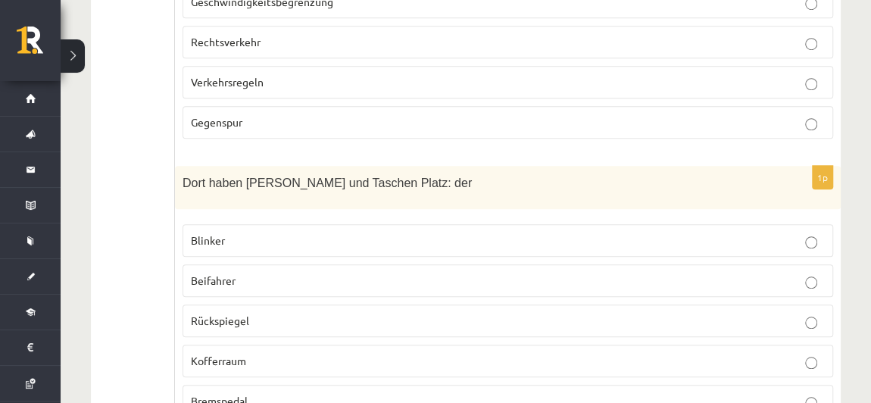
scroll to position [3417, 0]
click at [295, 352] on p "Kofferraum" at bounding box center [508, 360] width 634 height 16
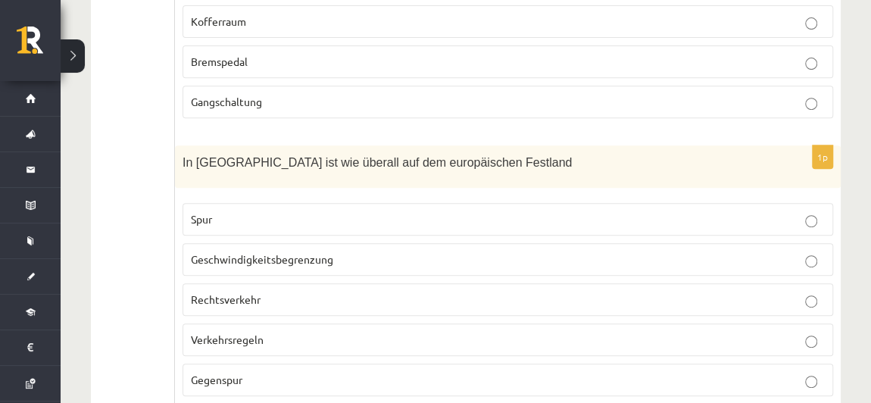
scroll to position [3157, 0]
click at [276, 293] on p "Rechtsverkehr" at bounding box center [508, 301] width 634 height 16
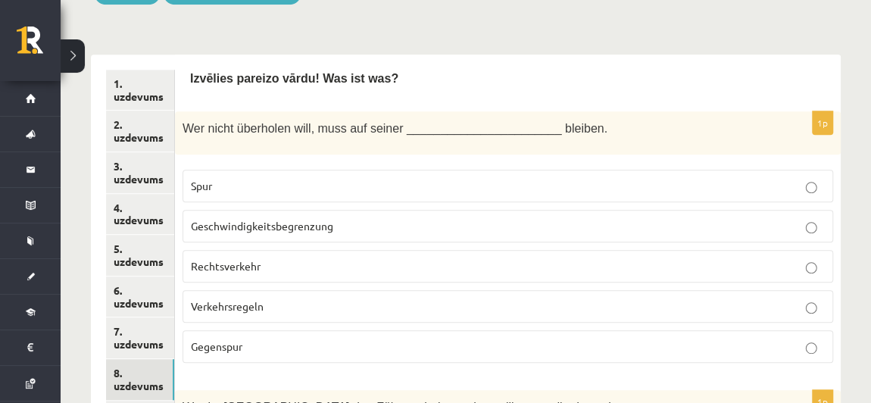
scroll to position [469, 0]
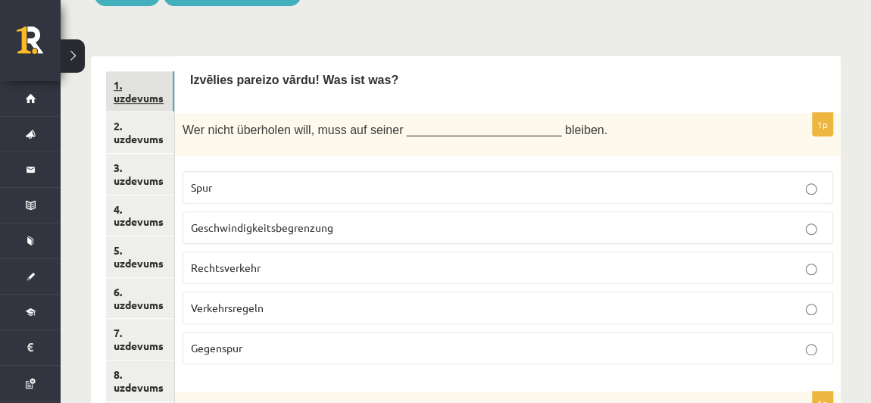
click at [124, 71] on link "1. uzdevums" at bounding box center [140, 91] width 68 height 41
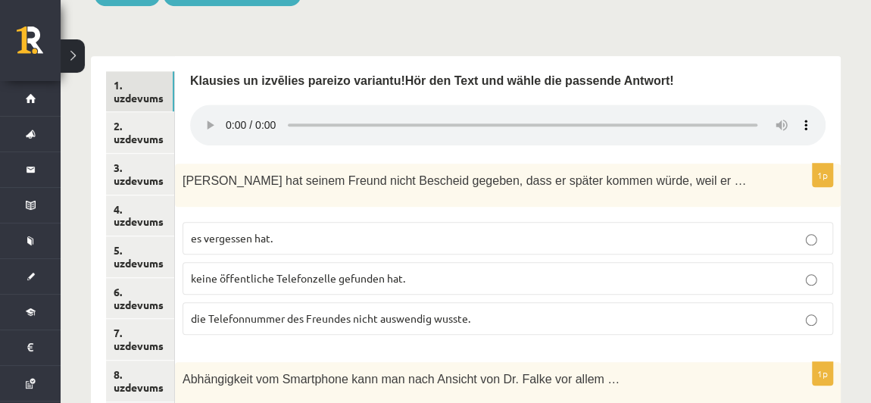
click at [529, 164] on div "Luca hat seinem Freund nicht Bescheid gegeben, dass er später kommen würde, we…" at bounding box center [508, 185] width 666 height 42
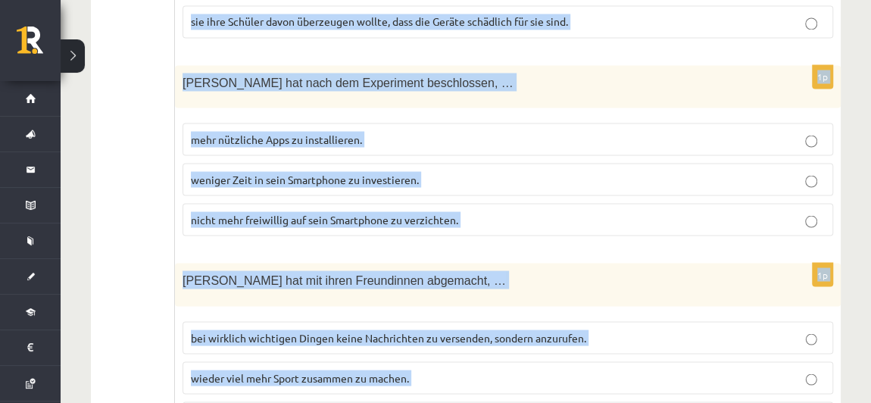
scroll to position [1553, 0]
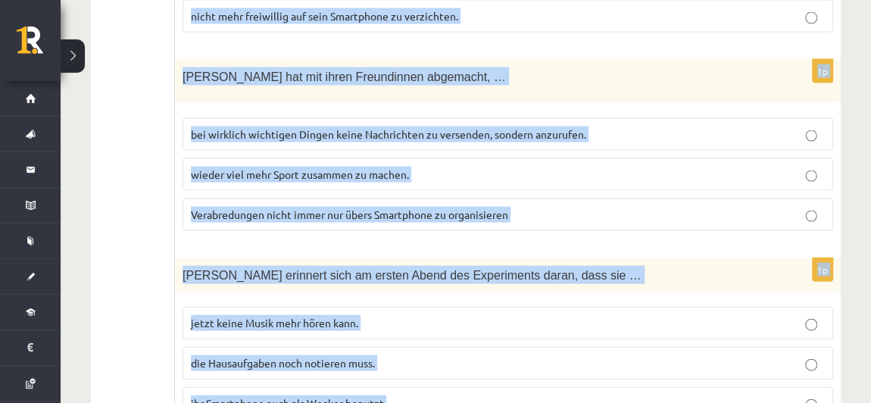
drag, startPoint x: 180, startPoint y: 123, endPoint x: 490, endPoint y: 346, distance: 381.4
copy form "Luca hat seinem Freund nicht Bescheid gegeben, dass er später kommen würde, we…"
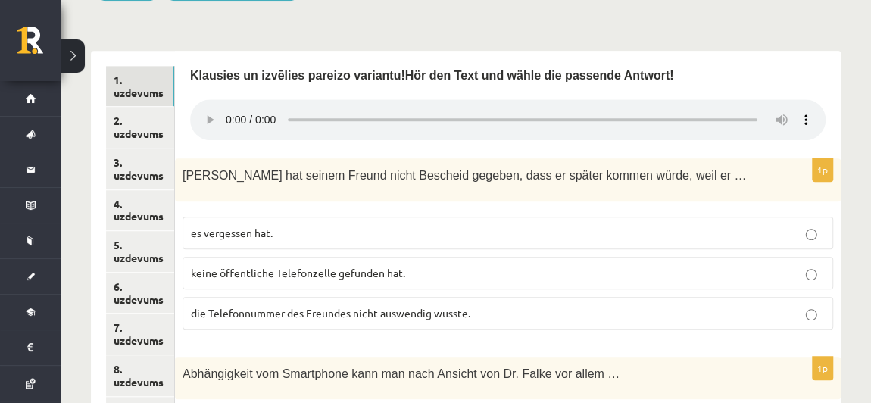
scroll to position [473, 0]
click at [401, 226] on p "es vergessen hat." at bounding box center [508, 234] width 634 height 16
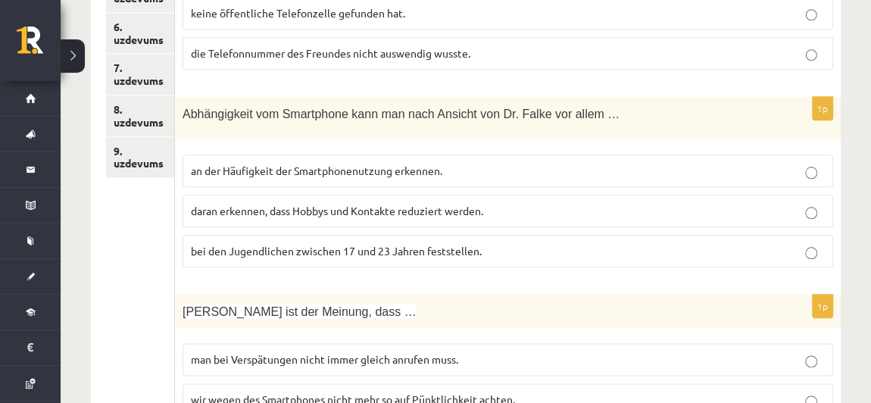
scroll to position [734, 0]
click at [324, 243] on span "bei den Jugendlichen zwischen 17 und 23 Jahren feststellen." at bounding box center [336, 250] width 291 height 14
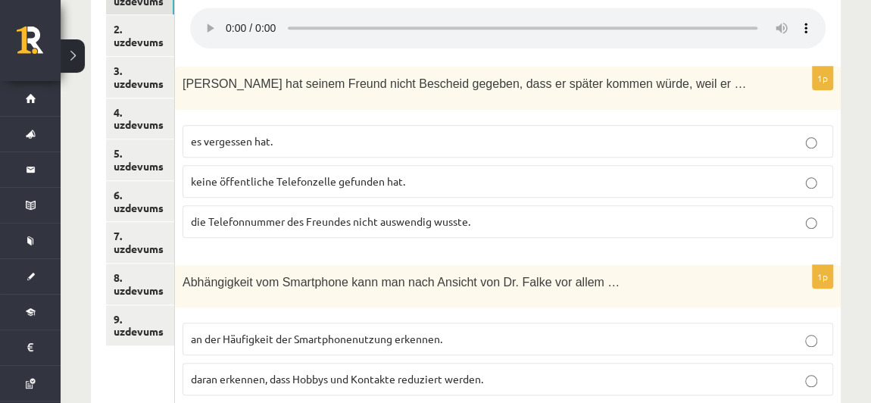
scroll to position [570, 0]
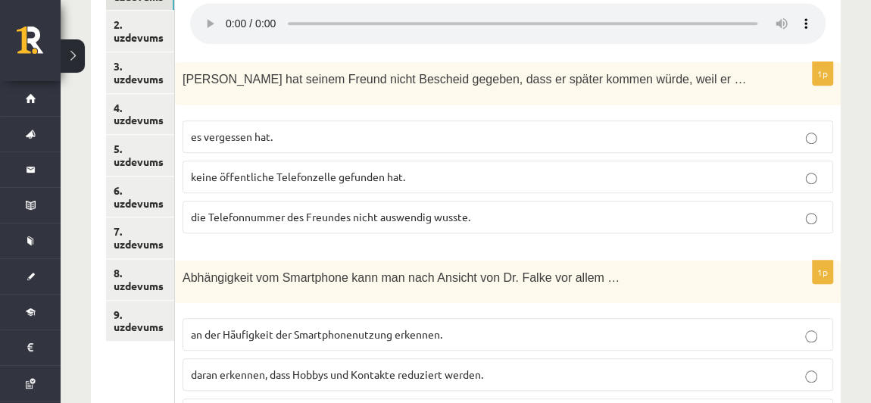
click at [435, 327] on span "an der Häufigkeit der Smartphonenutzung erkennen." at bounding box center [316, 334] width 251 height 14
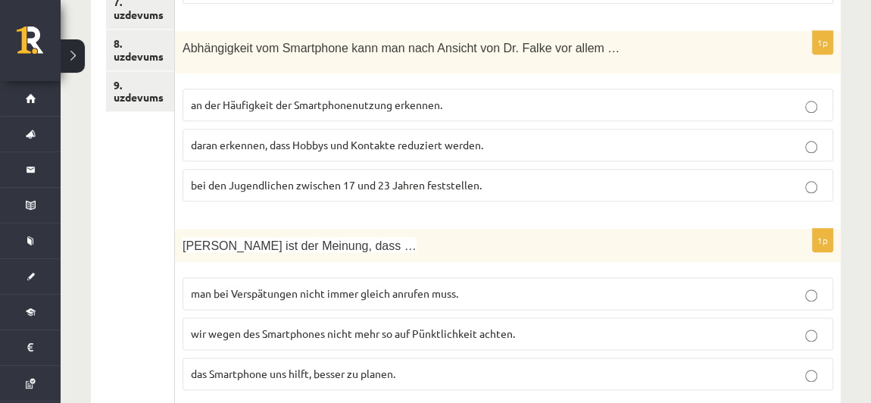
scroll to position [801, 0]
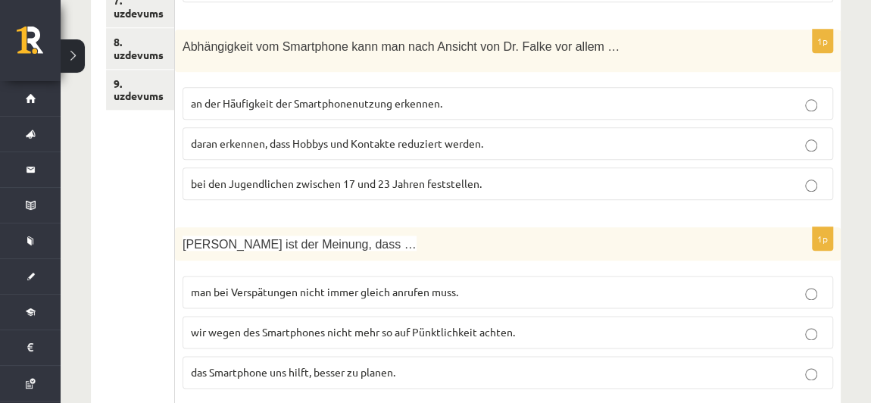
click at [455, 316] on label "wir wegen des Smartphones nicht mehr so auf Pünktlichkeit achten." at bounding box center [507, 332] width 650 height 33
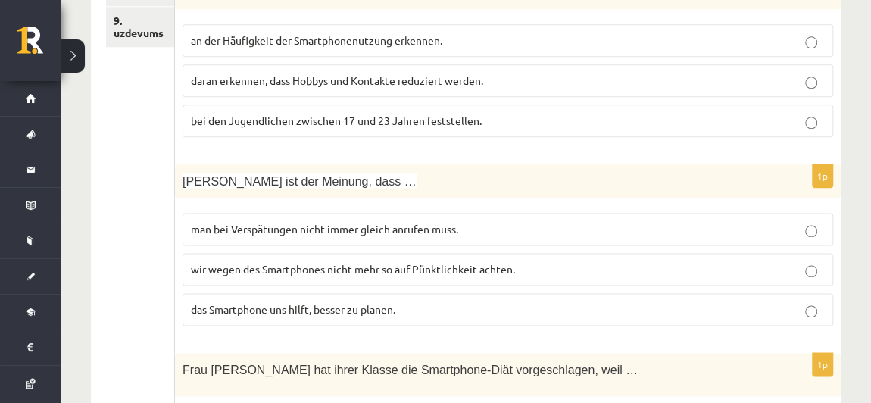
scroll to position [1027, 0]
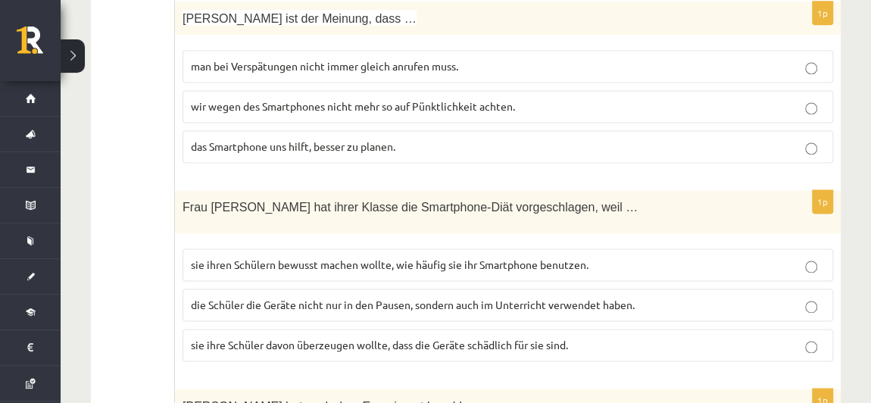
click at [395, 298] on span "die Schüler die Geräte nicht nur in den Pausen, sondern auch im Unterricht verw…" at bounding box center [413, 305] width 444 height 14
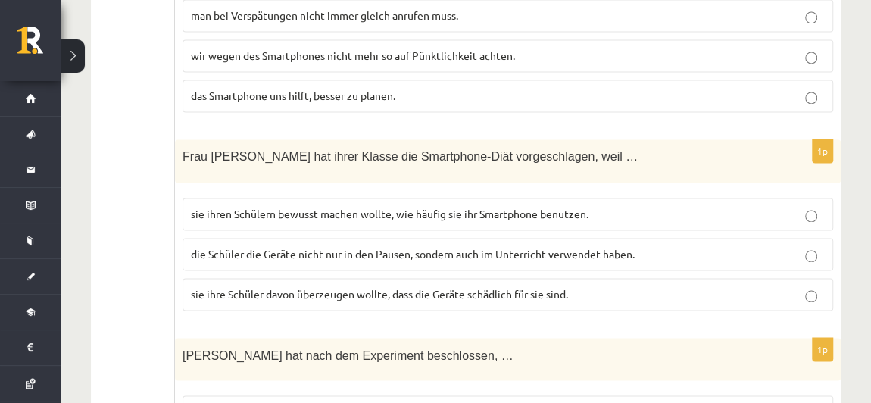
scroll to position [1082, 0]
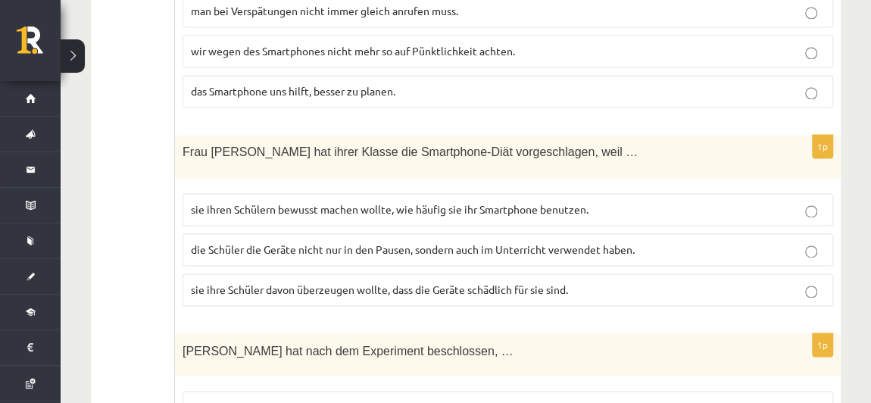
click at [425, 201] on p "sie ihren Schülern bewusst machen wollte, wie häufig sie ihr Smartphone benutze…" at bounding box center [508, 209] width 634 height 16
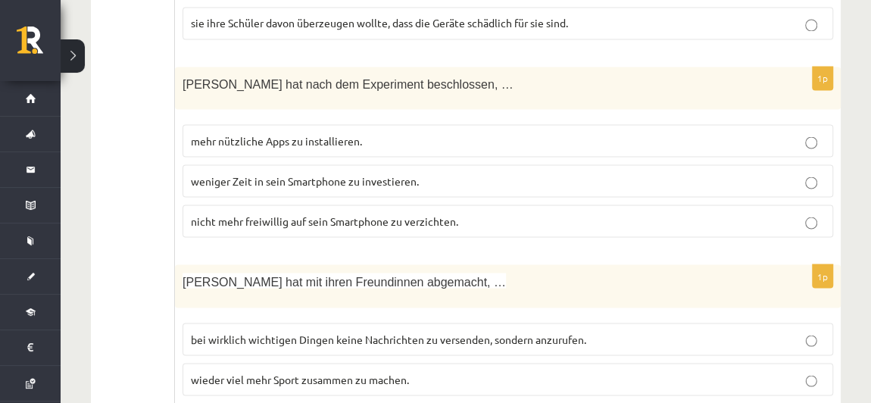
scroll to position [1347, 0]
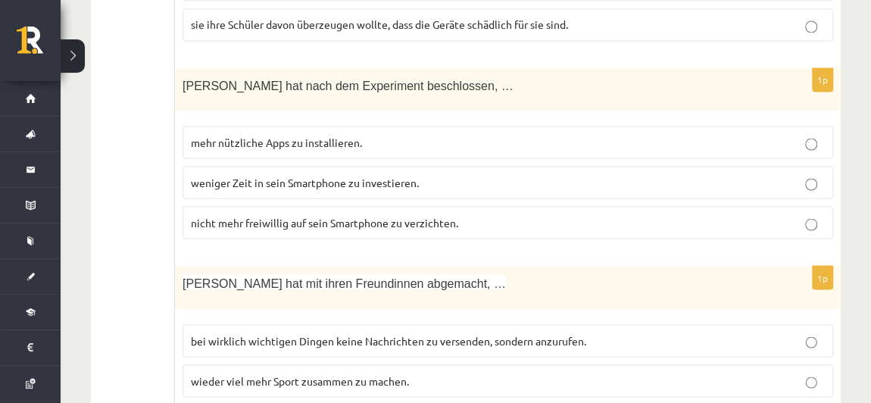
click at [435, 174] on p "weniger Zeit in sein Smartphone zu investieren." at bounding box center [508, 182] width 634 height 16
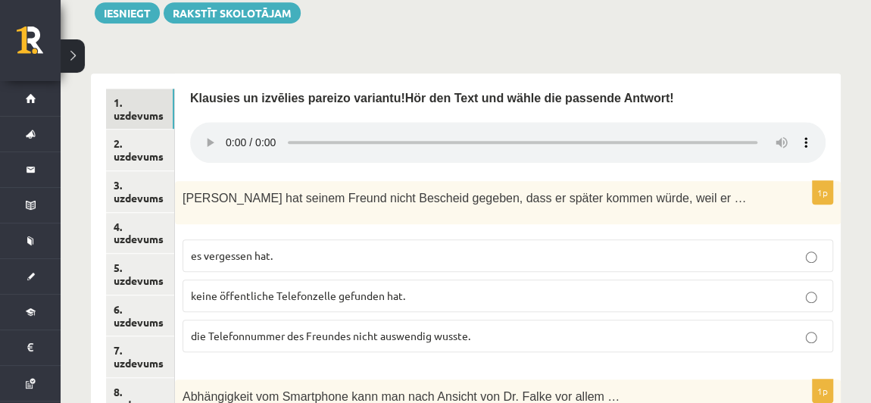
scroll to position [434, 0]
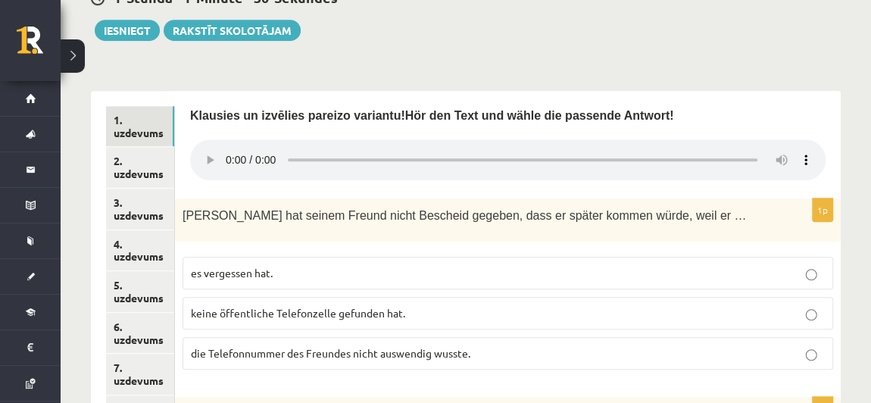
click at [303, 345] on p "die Telefonnummer des Freundes nicht auswendig wusste." at bounding box center [508, 353] width 634 height 16
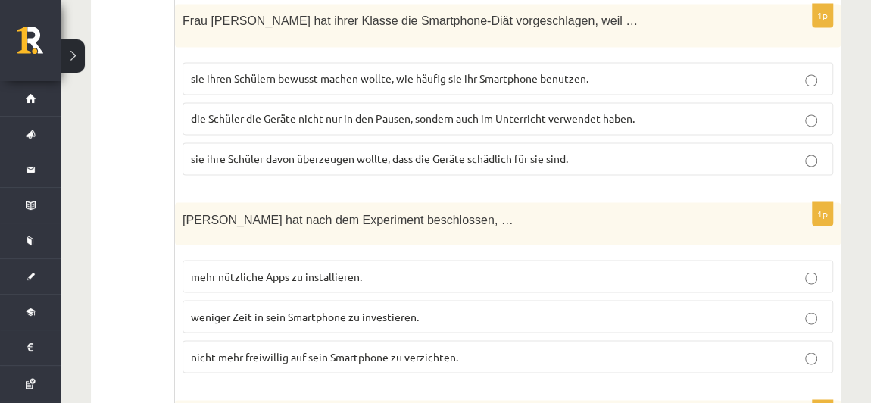
scroll to position [1250, 0]
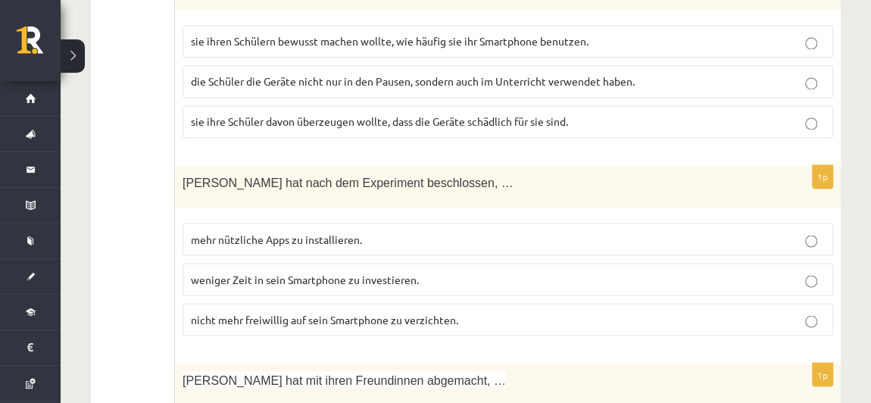
click at [328, 312] on span "nicht mehr freiwillig auf sein Smartphone zu verzichten." at bounding box center [324, 319] width 267 height 14
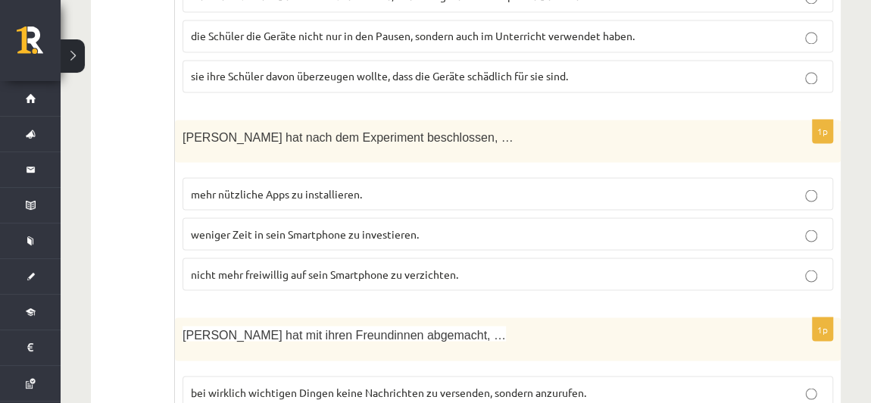
scroll to position [1553, 0]
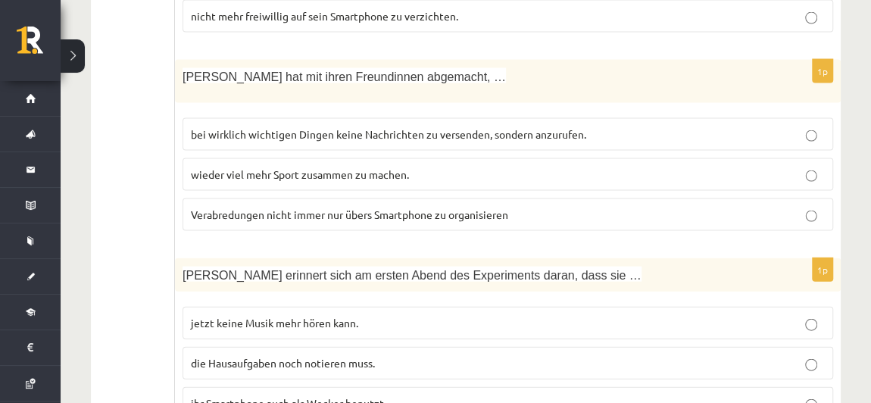
click at [366, 315] on p "jetzt keine Musik mehr hören kann." at bounding box center [508, 323] width 634 height 16
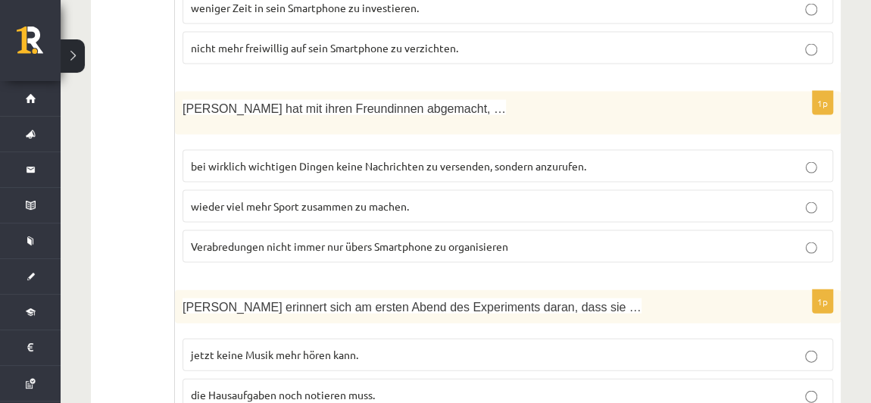
scroll to position [1520, 0]
click at [291, 161] on span "bei wirklich wichtigen Dingen keine Nachrichten zu versenden, sondern anzurufen." at bounding box center [388, 168] width 395 height 14
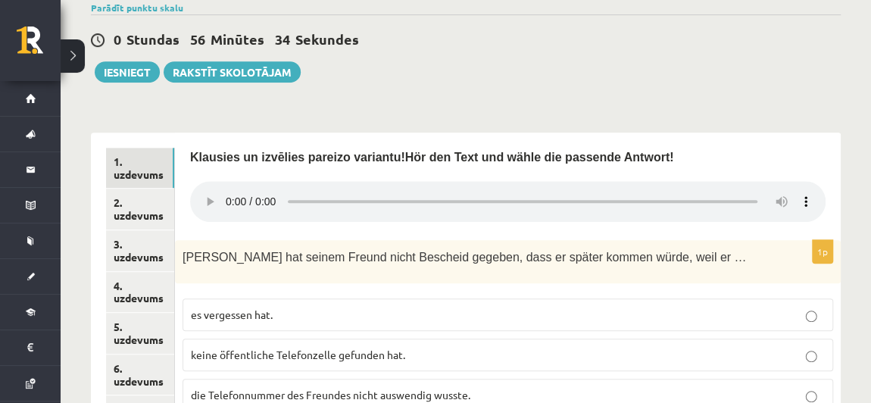
scroll to position [386, 0]
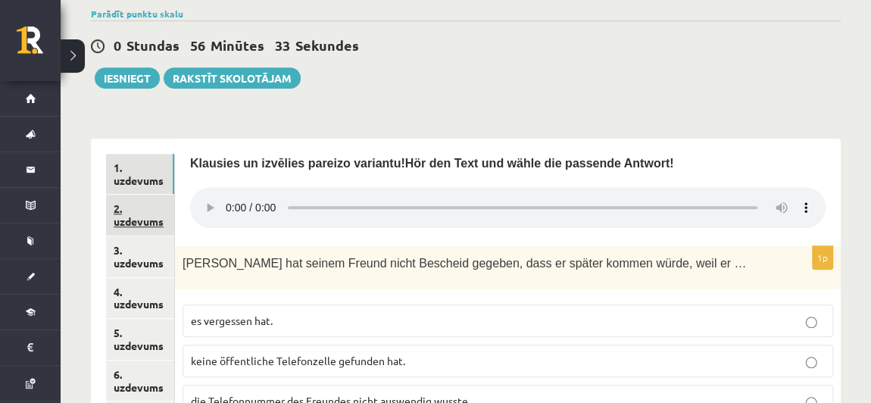
click at [151, 195] on link "2. uzdevums" at bounding box center [140, 215] width 68 height 41
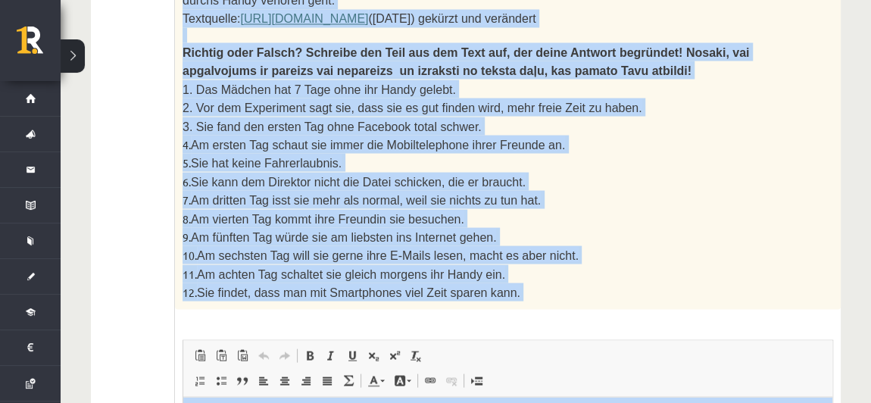
scroll to position [1570, 0]
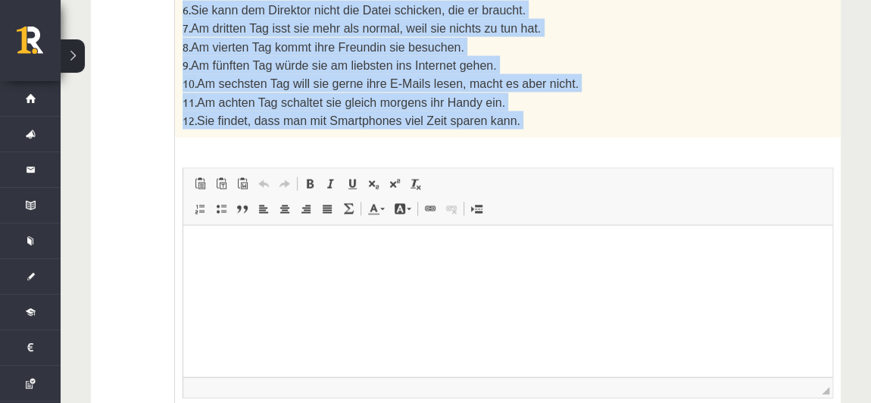
drag, startPoint x: 363, startPoint y: 385, endPoint x: 441, endPoint y: 230, distance: 172.7
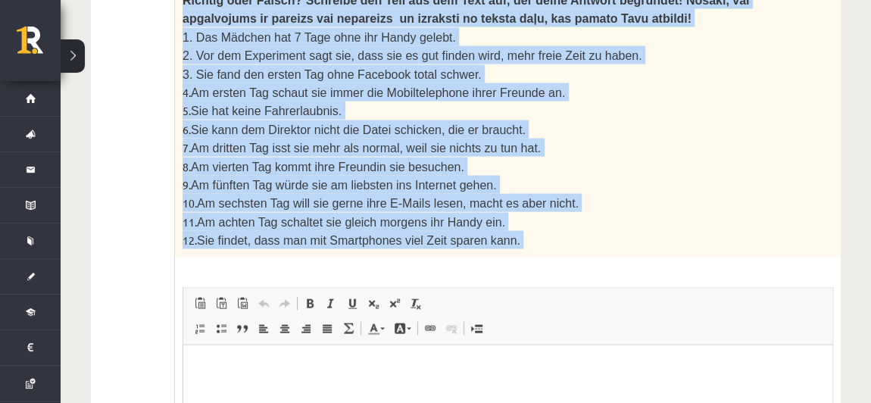
scroll to position [1448, 0]
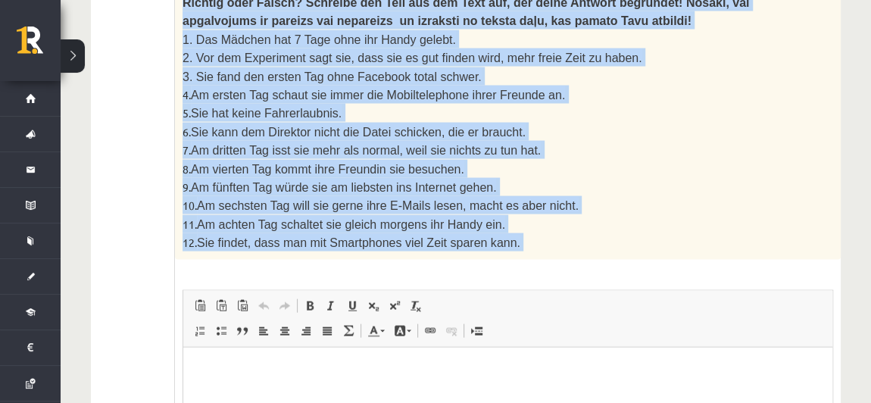
copy div "Selbstversuch: eine Woche ohne Handy Der Tag davor Die ersten Vorbereitungen we…"
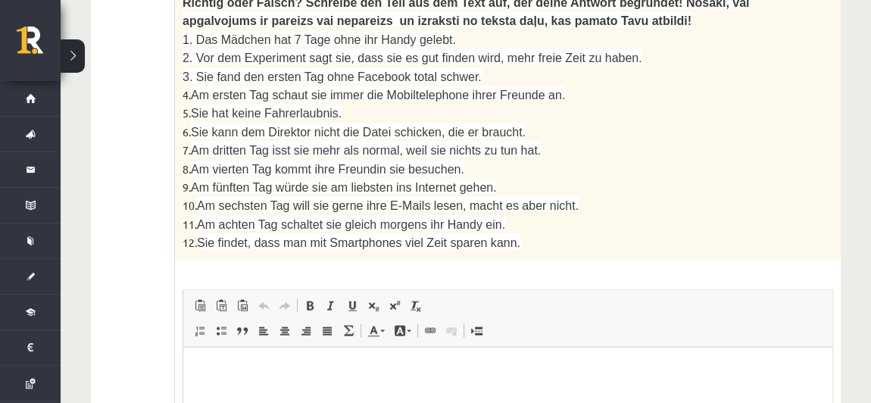
click at [286, 393] on html at bounding box center [507, 370] width 649 height 46
click at [268, 369] on p "**" at bounding box center [502, 370] width 608 height 16
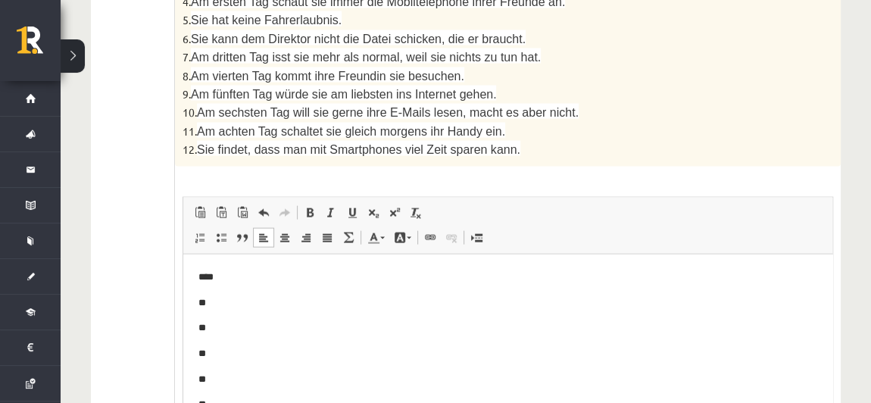
click at [229, 301] on p "**" at bounding box center [502, 303] width 608 height 16
click at [226, 325] on p "**" at bounding box center [502, 328] width 608 height 16
click at [232, 347] on p "**" at bounding box center [502, 353] width 608 height 16
click at [222, 380] on p "**" at bounding box center [502, 379] width 608 height 16
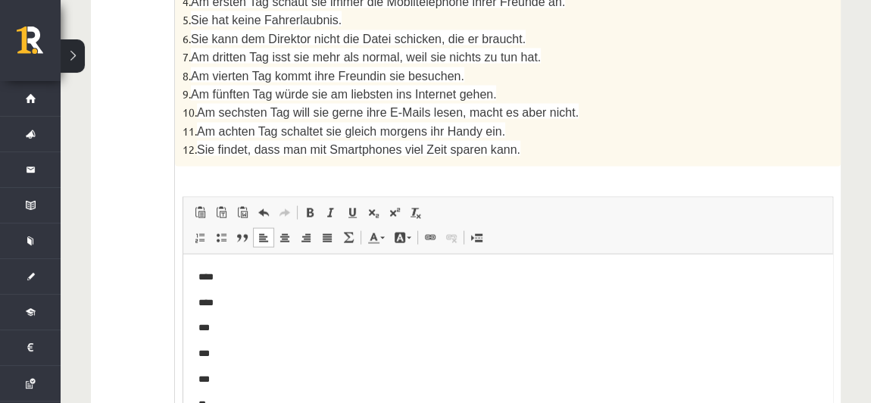
scroll to position [48, 0]
click at [226, 355] on p "**" at bounding box center [502, 356] width 608 height 16
click at [220, 378] on p "**" at bounding box center [502, 382] width 608 height 16
click at [229, 365] on p "**" at bounding box center [502, 372] width 608 height 16
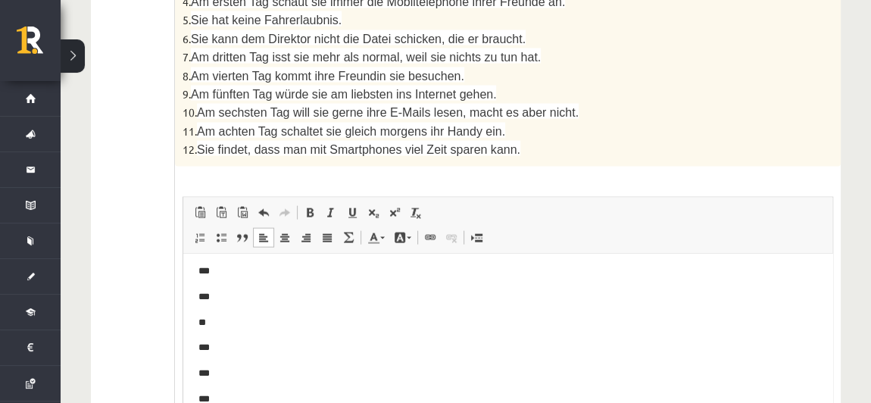
scroll to position [144, 0]
click at [224, 336] on p "**" at bounding box center [502, 337] width 608 height 16
click at [231, 360] on p "***" at bounding box center [502, 362] width 608 height 16
click at [225, 385] on p "***" at bounding box center [502, 388] width 608 height 16
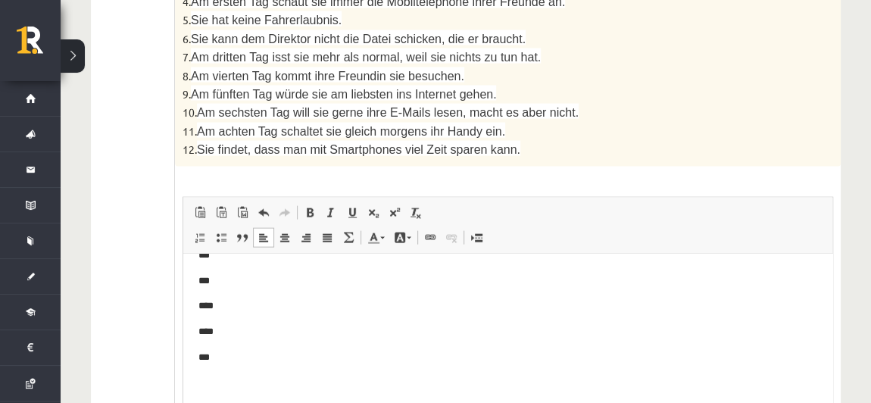
click at [229, 347] on body "**** **** *** *** *** *** *** *** *** **** **** ***" at bounding box center [507, 229] width 619 height 322
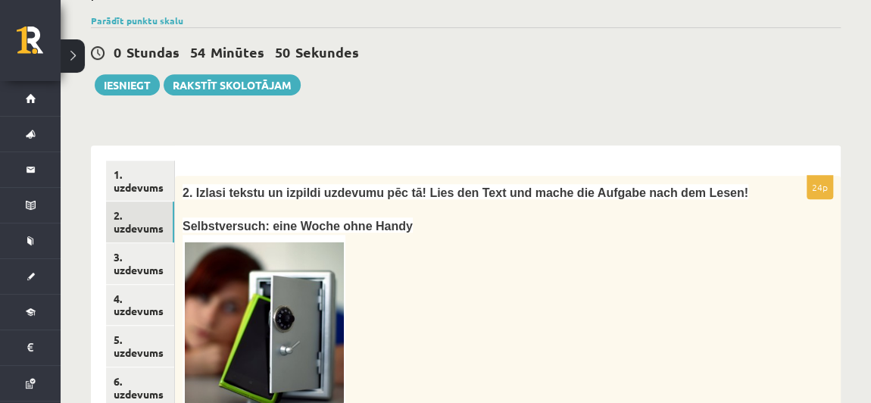
scroll to position [394, 0]
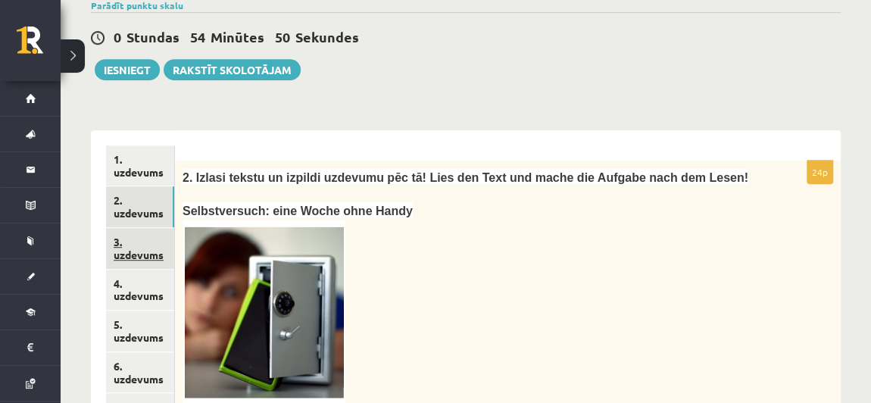
click at [133, 228] on link "3. uzdevums" at bounding box center [140, 248] width 68 height 41
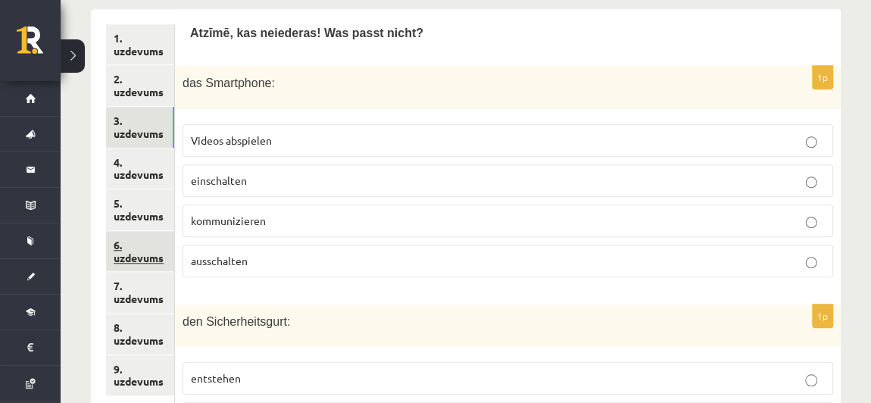
scroll to position [522, 0]
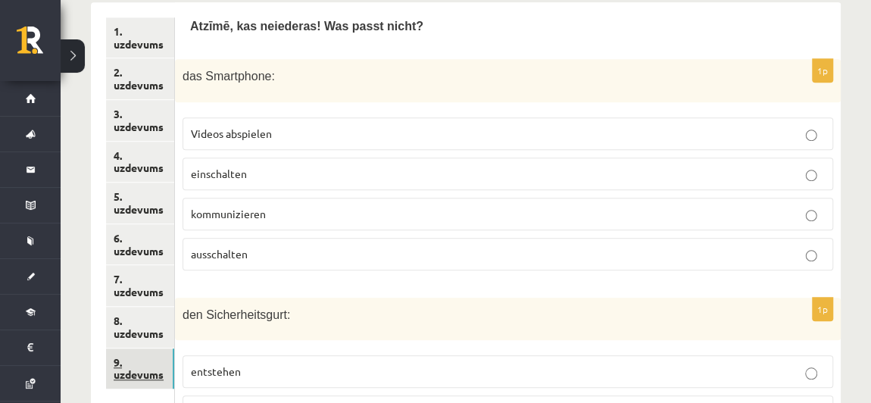
click at [148, 348] on link "9. uzdevums" at bounding box center [140, 368] width 68 height 41
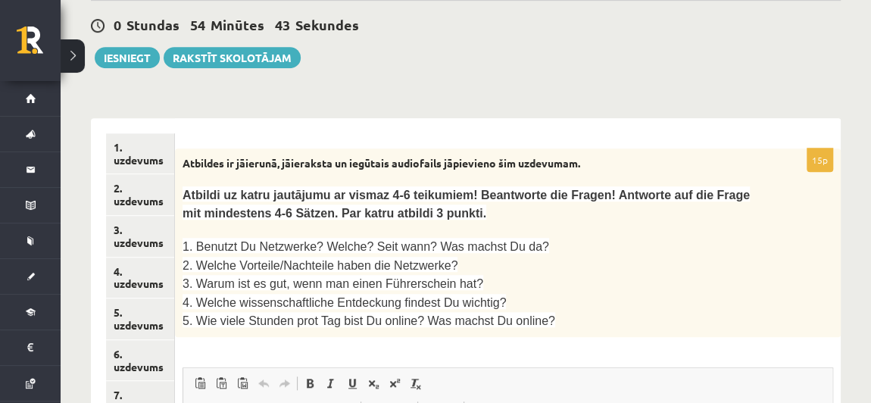
scroll to position [440, 0]
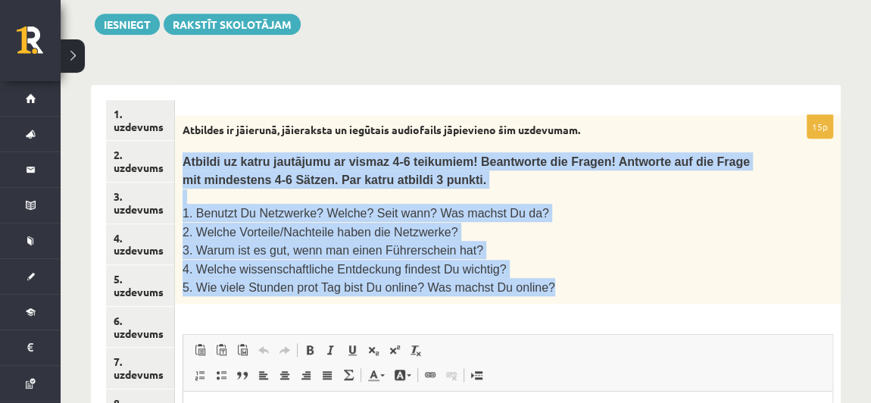
drag, startPoint x: 183, startPoint y: 107, endPoint x: 568, endPoint y: 218, distance: 400.4
click at [568, 218] on div "Atbildes ir jāierunā, jāieraksta un iegūtais audiofails jāpievieno šim uzdevuma…" at bounding box center [508, 209] width 666 height 189
copy div "Atbildi uz katru jautājumu ar vismaz 4-6 teikumiem! Beantworte die Fragen! Antw…"
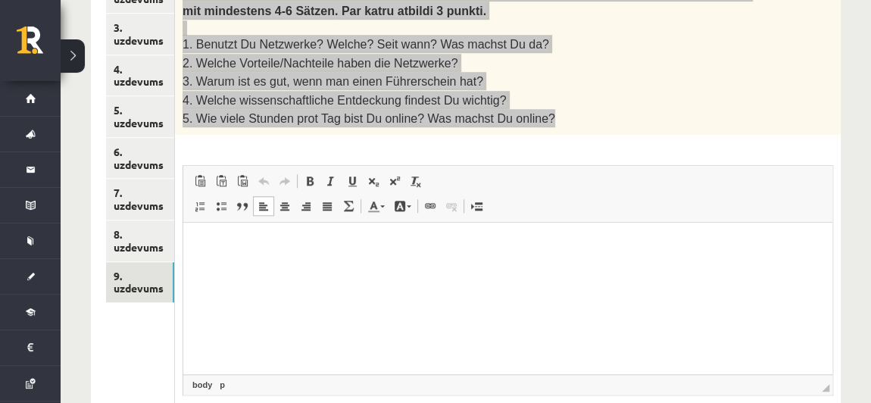
scroll to position [628, 0]
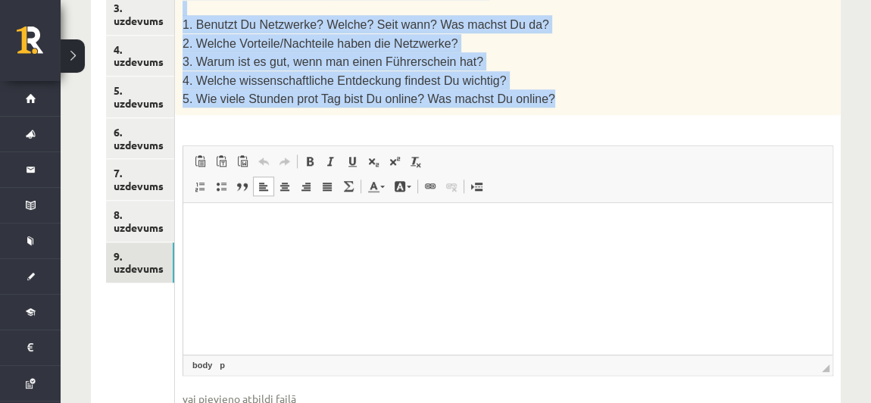
type input "**********"
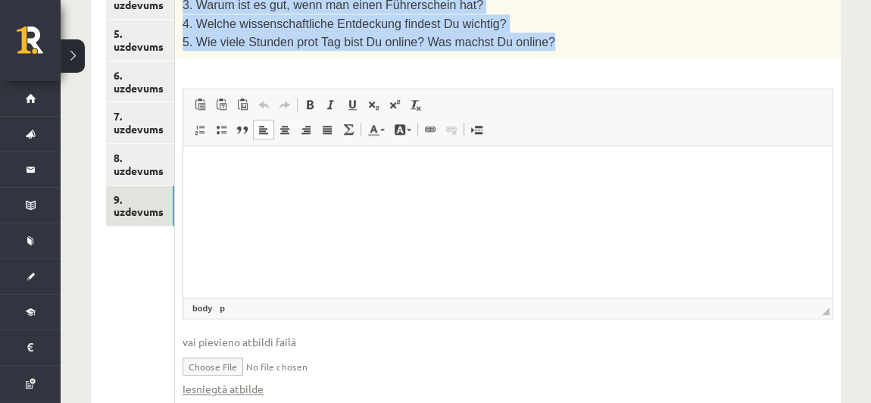
click at [323, 350] on input "file" at bounding box center [507, 365] width 650 height 31
click at [234, 381] on link "Iesniegtā atbilde" at bounding box center [222, 389] width 81 height 16
click at [226, 350] on input "file" at bounding box center [507, 365] width 650 height 31
click at [208, 350] on input "file" at bounding box center [507, 365] width 650 height 31
type input "**********"
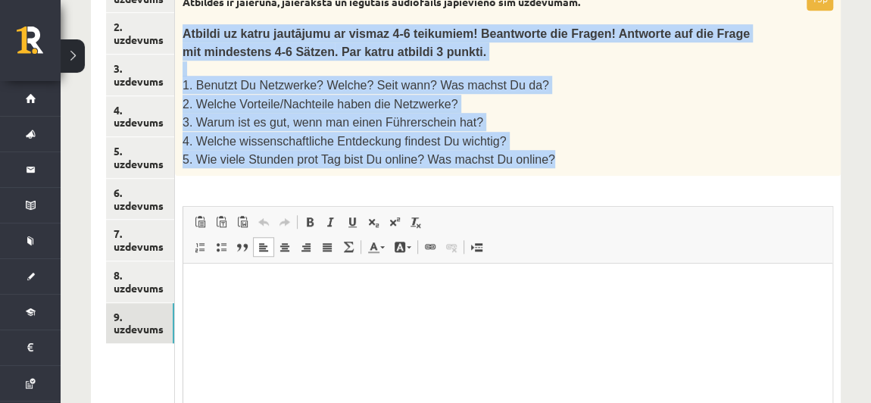
scroll to position [566, 0]
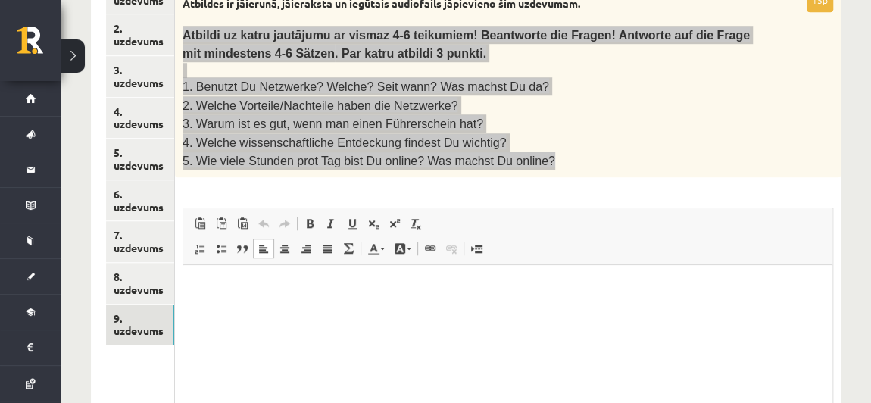
click at [279, 285] on p "Editor, wiswyg-editor-user-answer-47024777445580" at bounding box center [507, 288] width 619 height 16
click at [465, 311] on html "**********" at bounding box center [507, 288] width 649 height 46
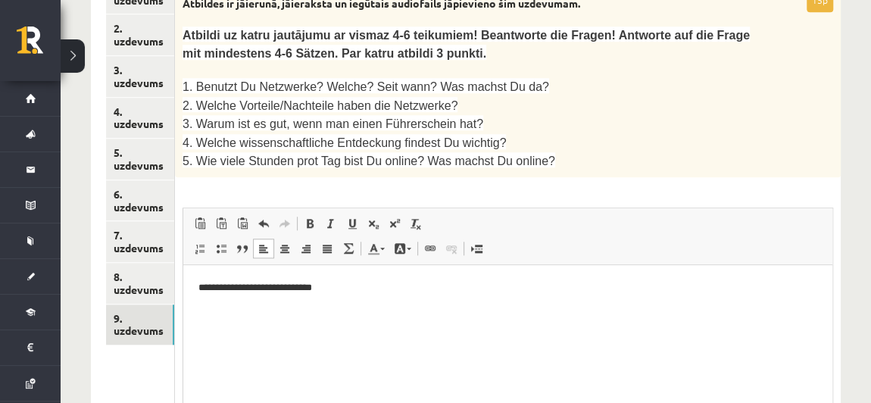
click at [520, 116] on div "**********" at bounding box center [508, 264] width 666 height 550
click at [129, 263] on link "8. uzdevums" at bounding box center [140, 283] width 68 height 41
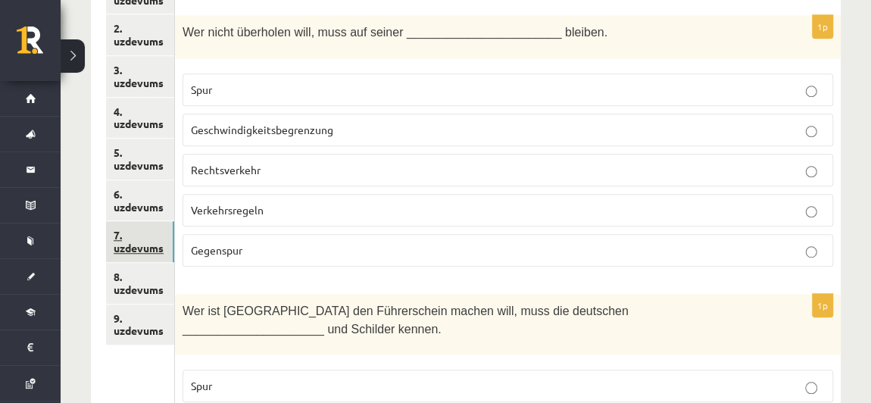
click at [141, 221] on link "7. uzdevums" at bounding box center [140, 241] width 68 height 41
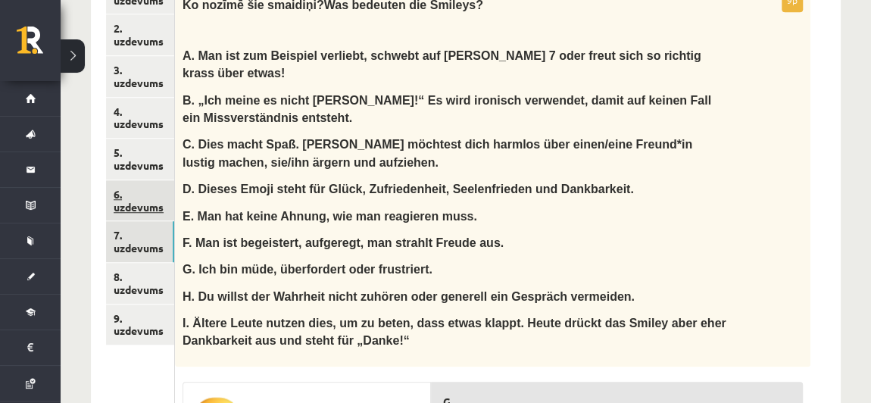
click at [141, 180] on link "6. uzdevums" at bounding box center [140, 200] width 68 height 41
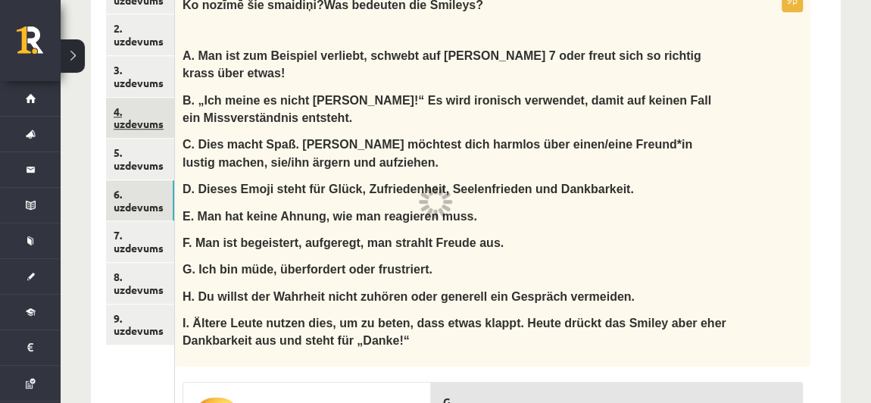
scroll to position [500, 0]
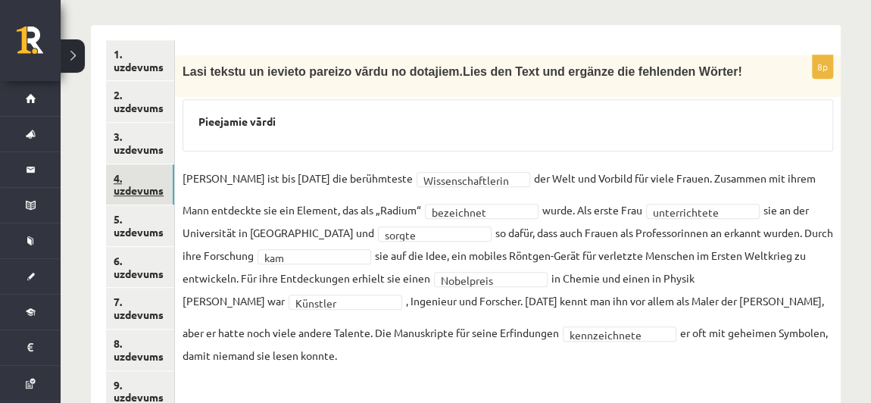
click at [148, 164] on link "4. uzdevums" at bounding box center [140, 184] width 68 height 41
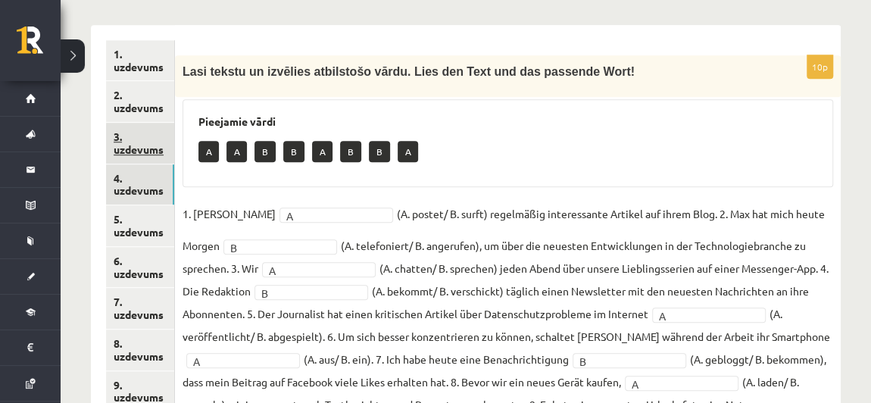
click at [144, 123] on link "3. uzdevums" at bounding box center [140, 143] width 68 height 41
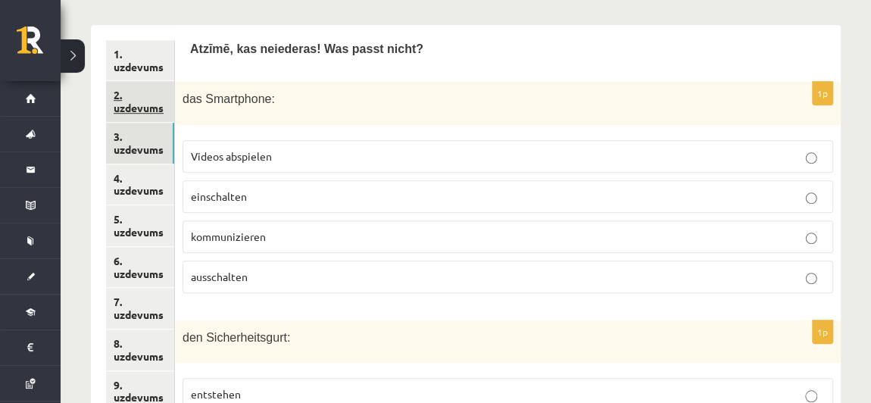
click at [154, 81] on link "2. uzdevums" at bounding box center [140, 101] width 68 height 41
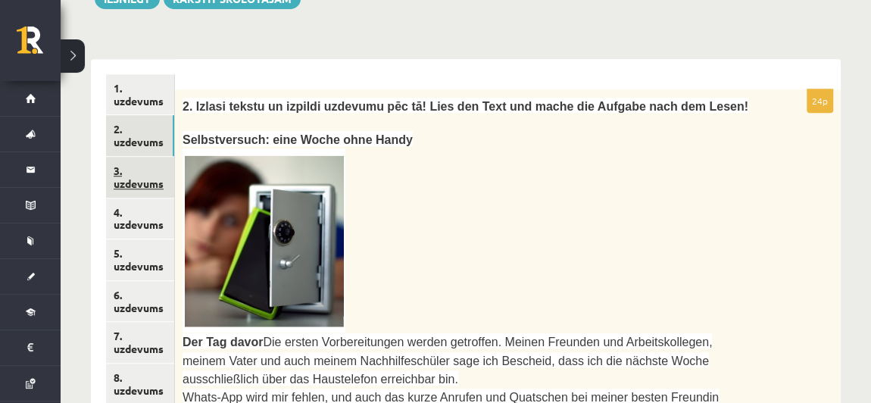
scroll to position [466, 0]
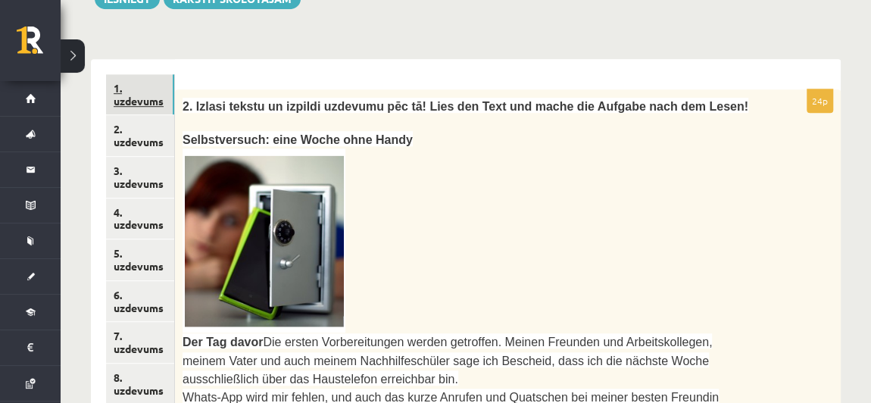
click at [133, 74] on link "1. uzdevums" at bounding box center [140, 94] width 68 height 41
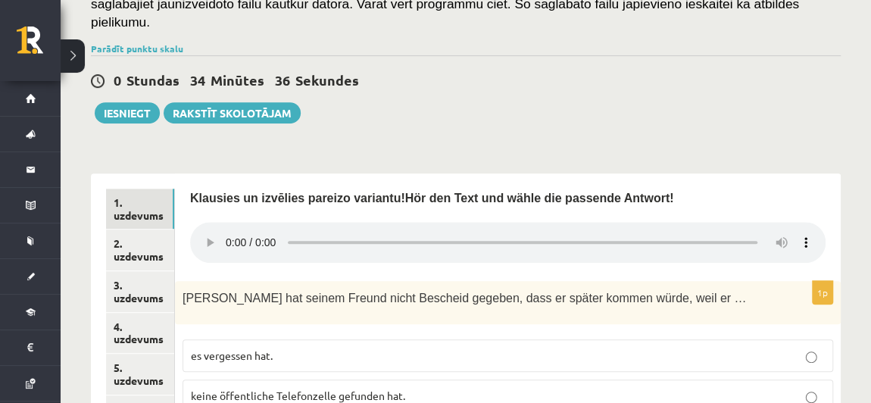
scroll to position [351, 0]
click at [124, 103] on button "Iesniegt" at bounding box center [127, 113] width 65 height 21
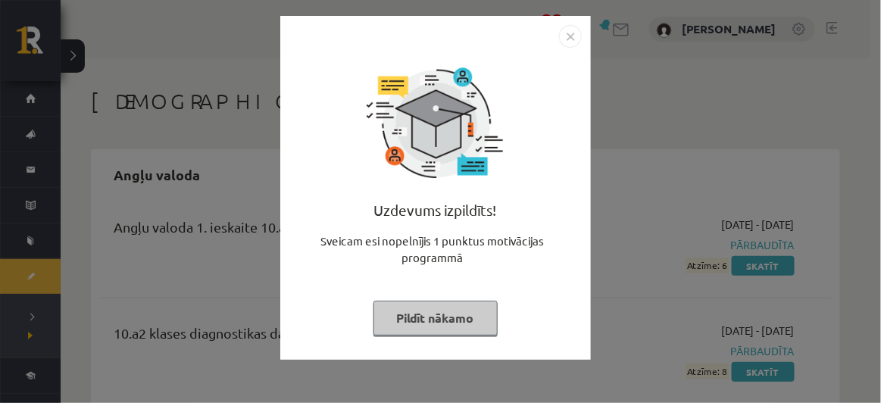
click at [460, 329] on button "Pildīt nākamo" at bounding box center [435, 318] width 124 height 35
